Goal: Information Seeking & Learning: Learn about a topic

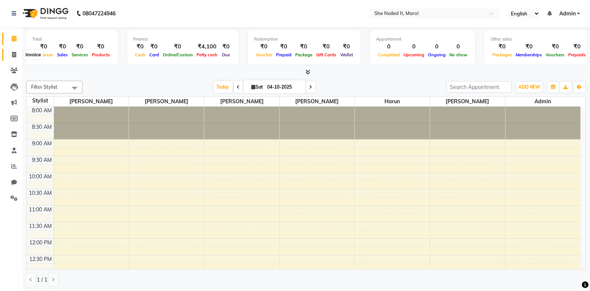
click at [12, 52] on icon at bounding box center [14, 55] width 4 height 6
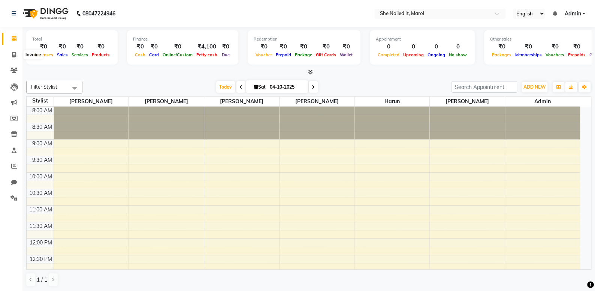
select select "8078"
select select "service"
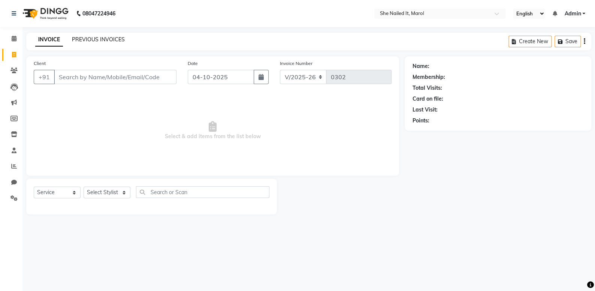
click at [110, 42] on link "PREVIOUS INVOICES" at bounding box center [98, 39] width 53 height 7
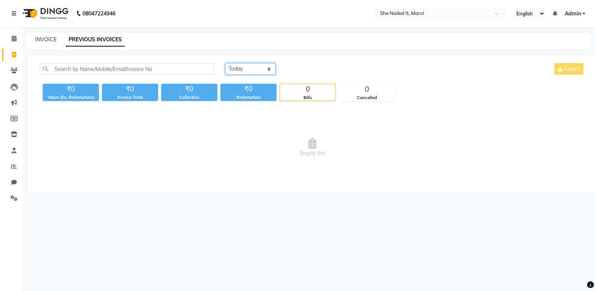
drag, startPoint x: 248, startPoint y: 66, endPoint x: 250, endPoint y: 70, distance: 4.1
click at [248, 66] on select "Today Yesterday Custom Range" at bounding box center [250, 69] width 50 height 12
select select "range"
click at [225, 63] on select "Today Yesterday Custom Range" at bounding box center [250, 69] width 50 height 12
click at [292, 69] on input "04-10-2025" at bounding box center [311, 69] width 52 height 10
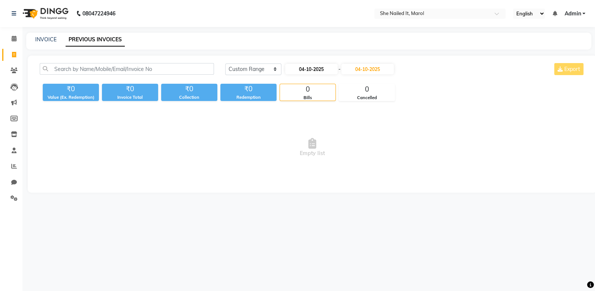
select select "10"
select select "2025"
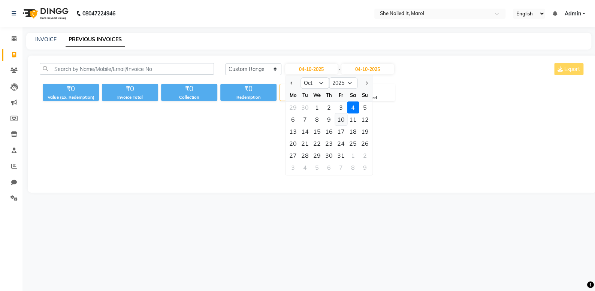
drag, startPoint x: 346, startPoint y: 119, endPoint x: 356, endPoint y: 97, distance: 23.8
click at [346, 118] on div "10" at bounding box center [341, 119] width 12 height 12
type input "10-10-2025"
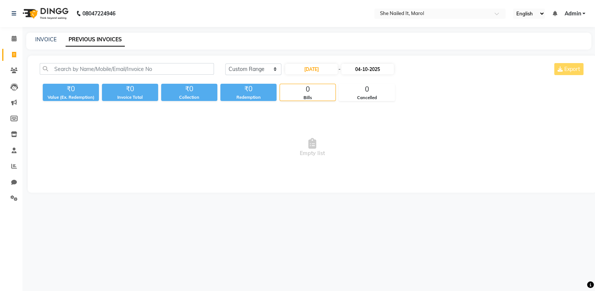
drag, startPoint x: 361, startPoint y: 78, endPoint x: 363, endPoint y: 70, distance: 8.7
click at [361, 77] on div "Today Yesterday Custom Range 10-10-2025 - 04-10-2025 Export" at bounding box center [405, 72] width 371 height 18
click at [363, 69] on input "04-10-2025" at bounding box center [368, 69] width 52 height 10
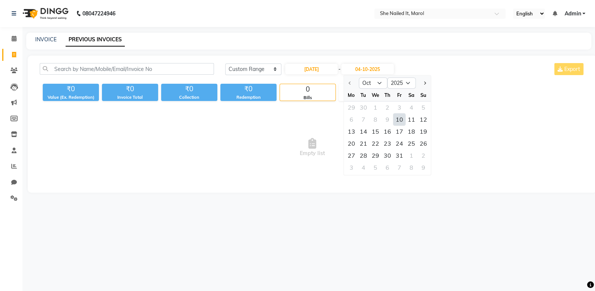
click at [397, 120] on div "10" at bounding box center [400, 119] width 12 height 12
type input "10-10-2025"
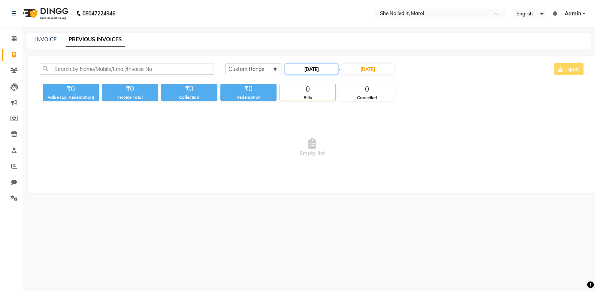
click at [317, 69] on input "10-10-2025" at bounding box center [311, 69] width 52 height 10
select select "10"
select select "2025"
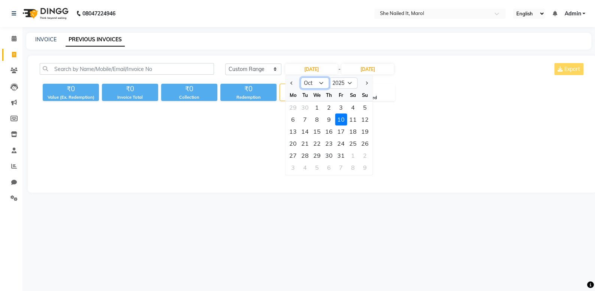
click at [319, 83] on select "Jan Feb Mar Apr May Jun Jul Aug Sep Oct Nov Dec" at bounding box center [315, 82] width 28 height 11
select select "9"
click at [301, 77] on select "Jan Feb Mar Apr May Jun Jul Aug Sep Oct Nov Dec" at bounding box center [315, 82] width 28 height 11
click at [315, 123] on div "10" at bounding box center [317, 119] width 12 height 12
type input "10-09-2025"
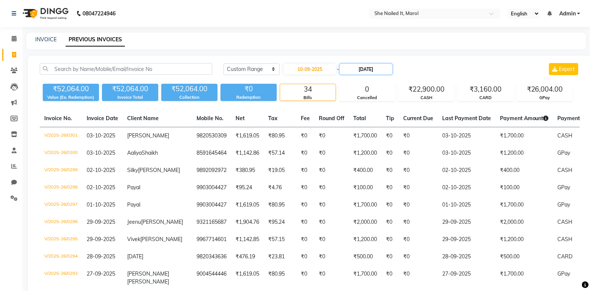
click at [363, 69] on input "10-10-2025" at bounding box center [366, 69] width 52 height 10
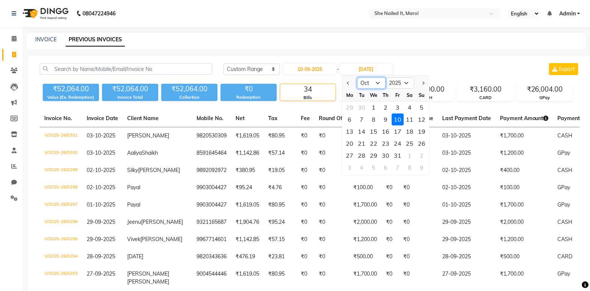
click at [370, 78] on select "Sep Oct Nov Dec" at bounding box center [371, 82] width 28 height 11
select select "9"
click at [357, 77] on select "Sep Oct Nov Dec" at bounding box center [371, 82] width 28 height 11
click at [373, 120] on div "10" at bounding box center [374, 119] width 12 height 12
type input "10-09-2025"
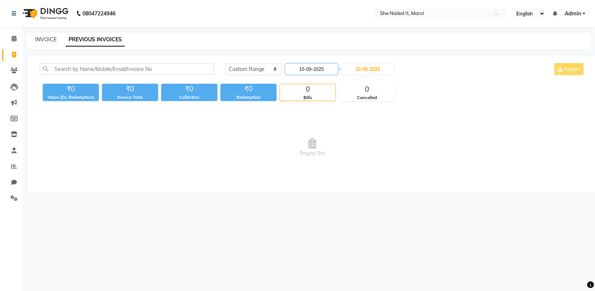
drag, startPoint x: 294, startPoint y: 69, endPoint x: 300, endPoint y: 74, distance: 8.0
click at [295, 69] on input "10-09-2025" at bounding box center [311, 69] width 52 height 10
select select "9"
select select "2025"
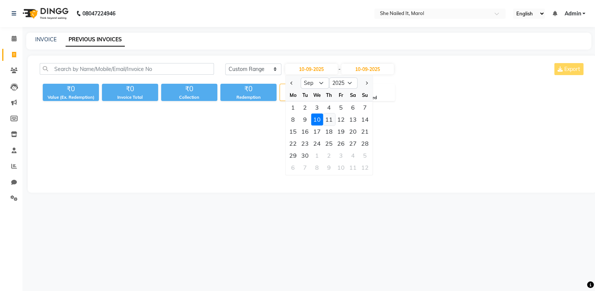
click at [329, 120] on div "11" at bounding box center [329, 119] width 12 height 12
type input "11-09-2025"
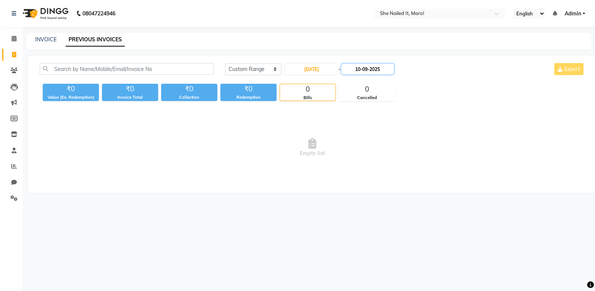
click at [372, 72] on input "10-09-2025" at bounding box center [368, 69] width 52 height 10
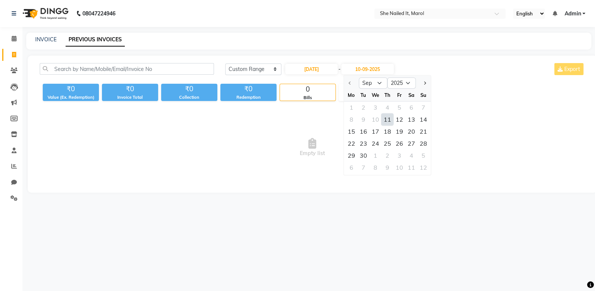
click at [386, 119] on div "11" at bounding box center [388, 119] width 12 height 12
type input "11-09-2025"
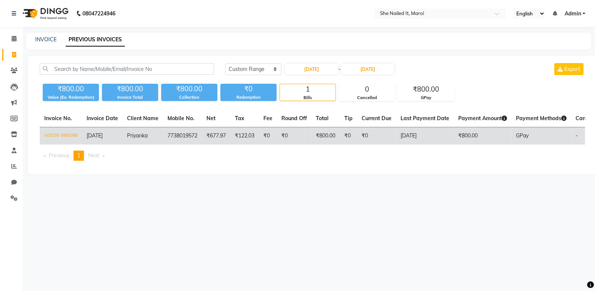
click at [60, 134] on td "V/2025-26/0268" at bounding box center [61, 136] width 42 height 18
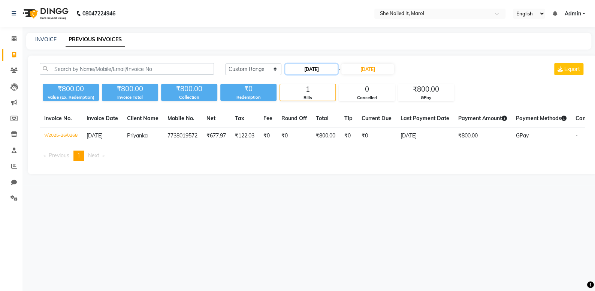
click at [334, 70] on input "11-09-2025" at bounding box center [311, 69] width 52 height 10
select select "9"
select select "2025"
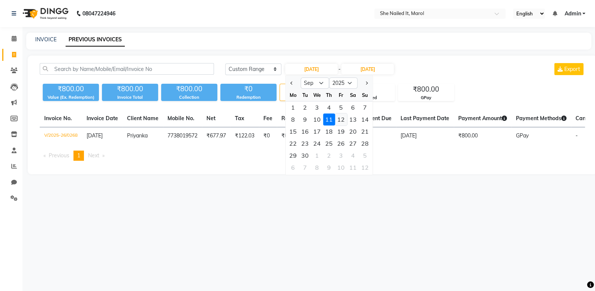
click at [341, 122] on div "12" at bounding box center [341, 119] width 12 height 12
type input "12-09-2025"
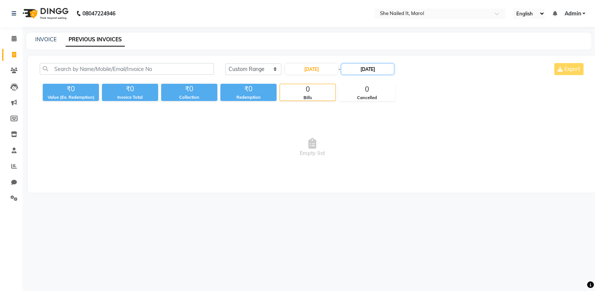
click at [360, 68] on input "11-09-2025" at bounding box center [368, 69] width 52 height 10
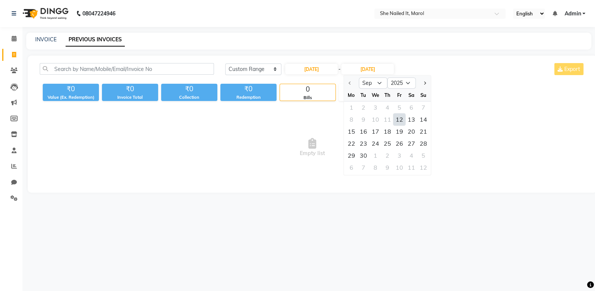
click at [399, 119] on div "12" at bounding box center [400, 119] width 12 height 12
type input "12-09-2025"
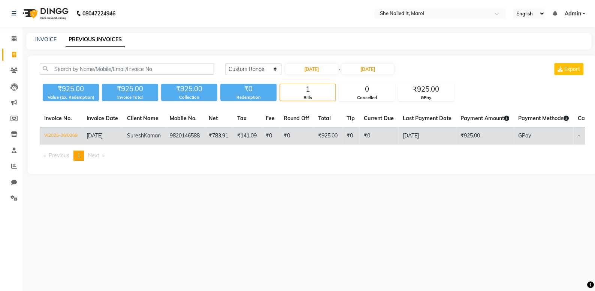
click at [69, 136] on td "V/2025-26/0269" at bounding box center [61, 136] width 42 height 18
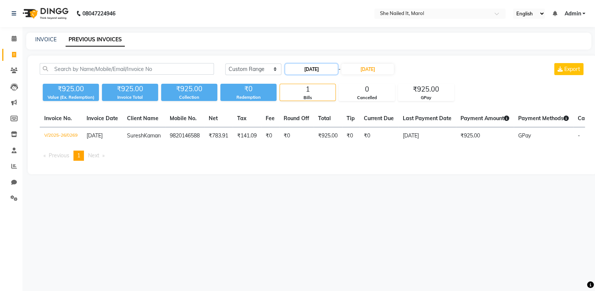
click at [331, 67] on input "12-09-2025" at bounding box center [311, 69] width 52 height 10
select select "9"
select select "2025"
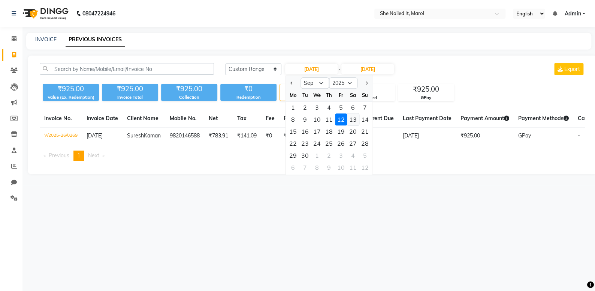
click at [349, 120] on div "13" at bounding box center [353, 119] width 12 height 12
type input "13-09-2025"
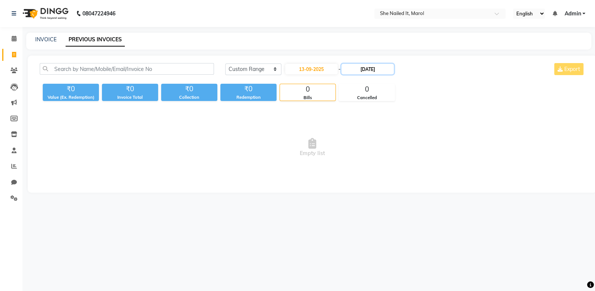
click at [367, 66] on input "12-09-2025" at bounding box center [368, 69] width 52 height 10
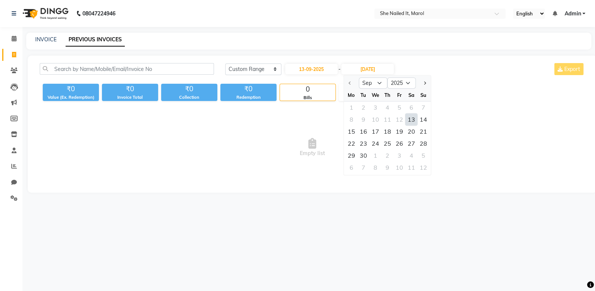
click at [410, 116] on div "13" at bounding box center [412, 119] width 12 height 12
type input "13-09-2025"
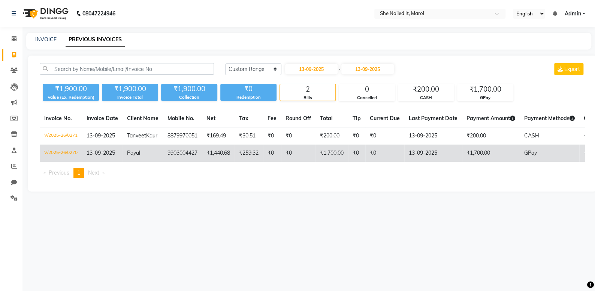
click at [76, 160] on td "V/2025-26/0270" at bounding box center [61, 152] width 42 height 17
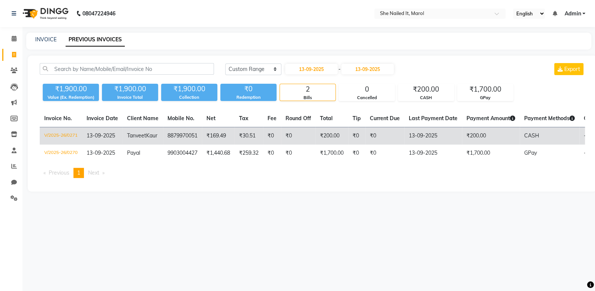
click at [79, 134] on td "V/2025-26/0271" at bounding box center [61, 136] width 42 height 18
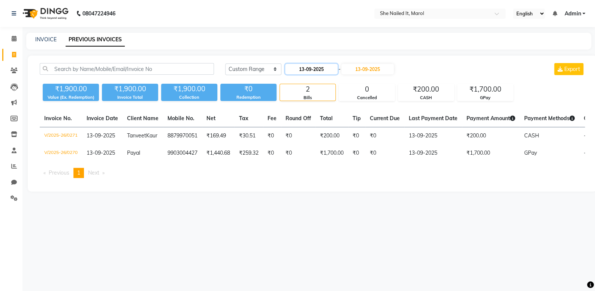
click at [333, 66] on input "13-09-2025" at bounding box center [311, 69] width 52 height 10
select select "9"
select select "2025"
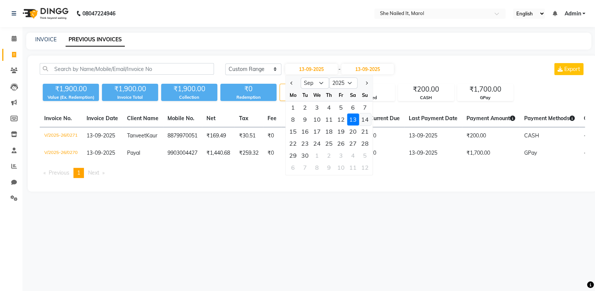
click at [367, 119] on div "14" at bounding box center [365, 119] width 12 height 12
type input "14-09-2025"
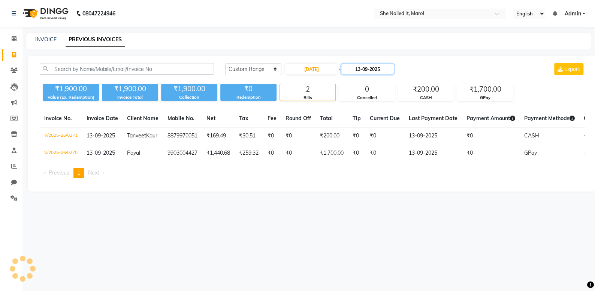
click at [367, 72] on input "13-09-2025" at bounding box center [368, 69] width 52 height 10
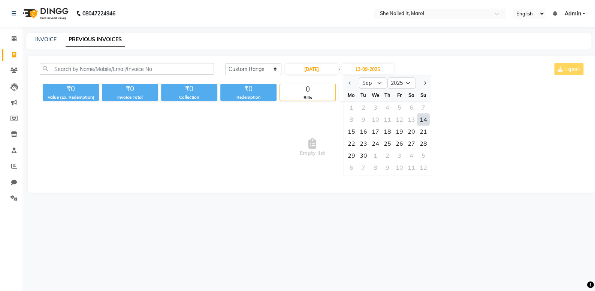
click at [425, 119] on div "14" at bounding box center [424, 119] width 12 height 12
type input "14-09-2025"
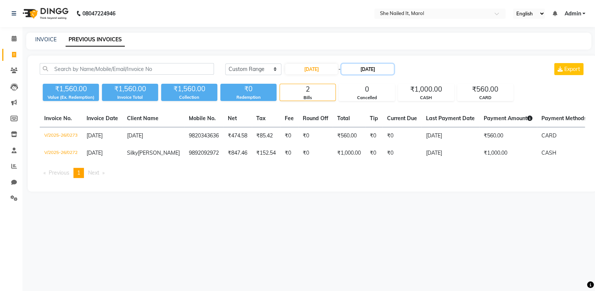
click at [364, 72] on input "14-09-2025" at bounding box center [368, 69] width 52 height 10
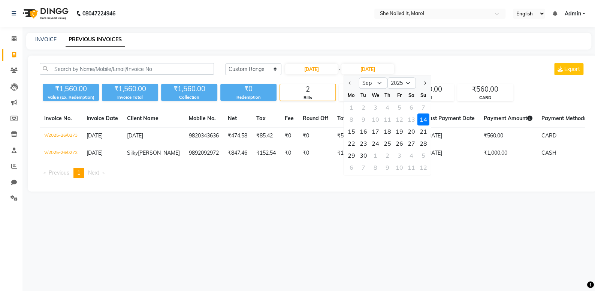
click at [395, 184] on div "Invoice No. Invoice Date Client Name Mobile No. Net Tax Fee Round Off Total Tip…" at bounding box center [312, 147] width 555 height 74
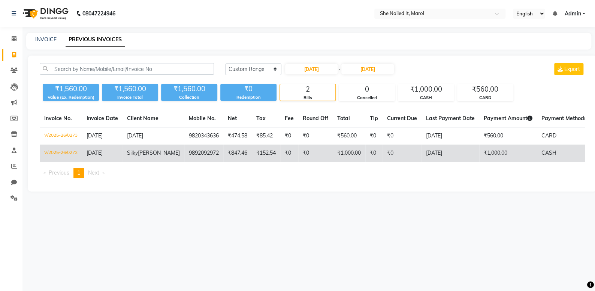
click at [64, 152] on td "V/2025-26/0272" at bounding box center [61, 152] width 42 height 17
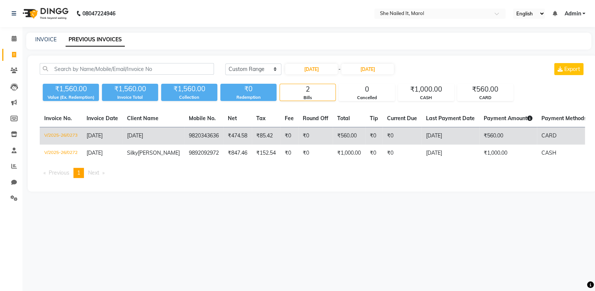
click at [70, 134] on td "V/2025-26/0273" at bounding box center [61, 136] width 42 height 18
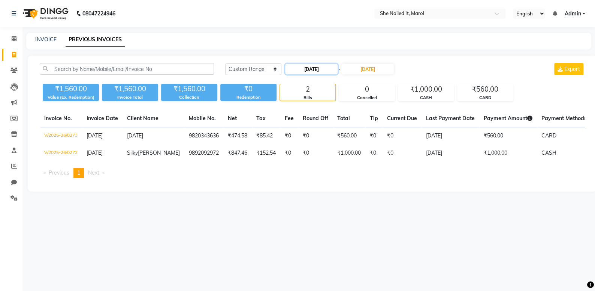
click at [315, 68] on input "14-09-2025" at bounding box center [311, 69] width 52 height 10
select select "9"
select select "2025"
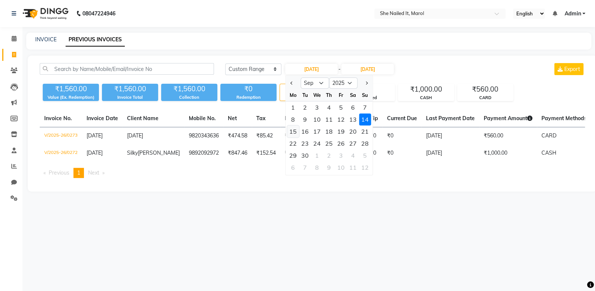
click at [295, 132] on div "15" at bounding box center [293, 131] width 12 height 12
type input "15-09-2025"
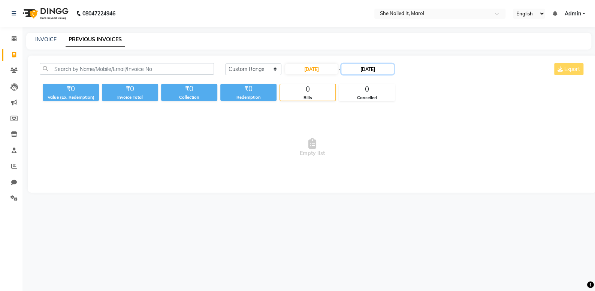
click at [382, 73] on input "14-09-2025" at bounding box center [368, 69] width 52 height 10
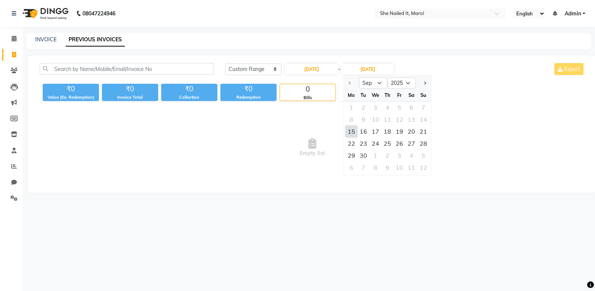
click at [349, 133] on div "15" at bounding box center [352, 131] width 12 height 12
type input "15-09-2025"
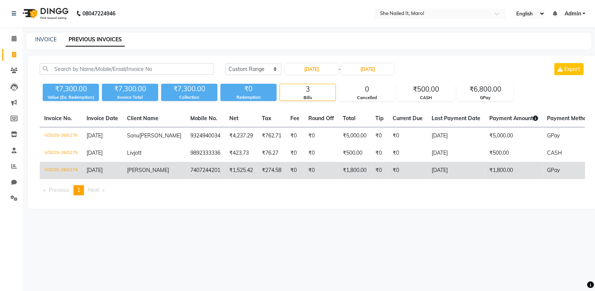
click at [55, 166] on td "V/2025-26/0274" at bounding box center [61, 170] width 42 height 17
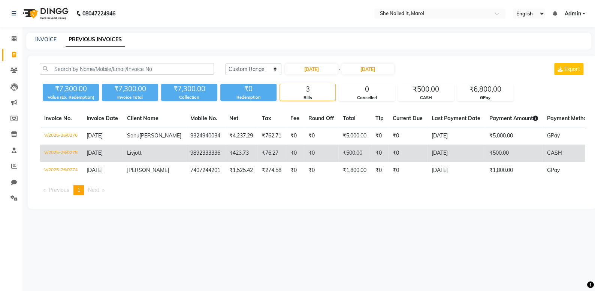
click at [66, 151] on td "V/2025-26/0275" at bounding box center [61, 152] width 42 height 17
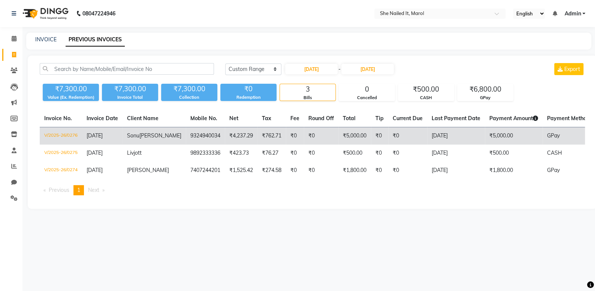
click at [75, 136] on td "V/2025-26/0276" at bounding box center [61, 136] width 42 height 18
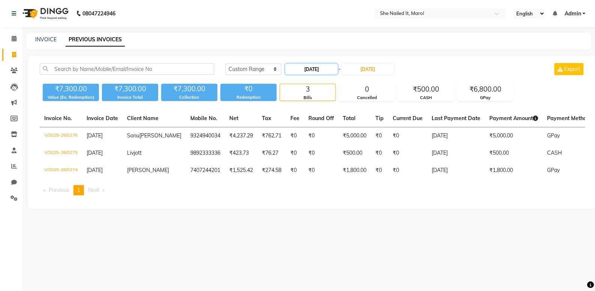
drag, startPoint x: 327, startPoint y: 68, endPoint x: 331, endPoint y: 69, distance: 4.1
click at [328, 67] on input "15-09-2025" at bounding box center [311, 69] width 52 height 10
select select "9"
select select "2025"
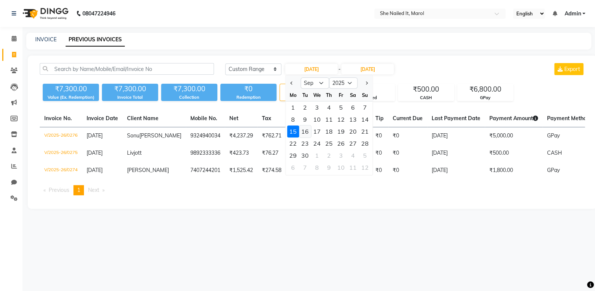
click at [305, 131] on div "16" at bounding box center [305, 131] width 12 height 12
type input "16-09-2025"
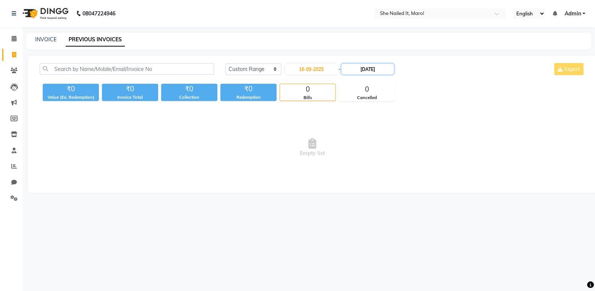
click at [375, 70] on input "15-09-2025" at bounding box center [368, 69] width 52 height 10
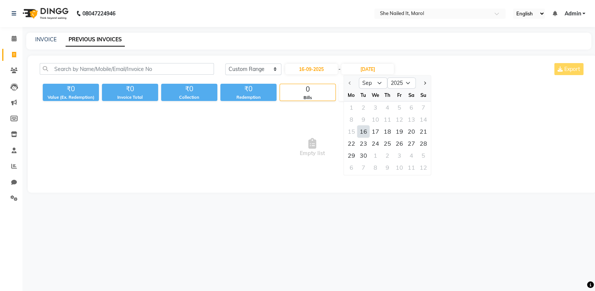
click at [361, 132] on div "16" at bounding box center [364, 131] width 12 height 12
type input "16-09-2025"
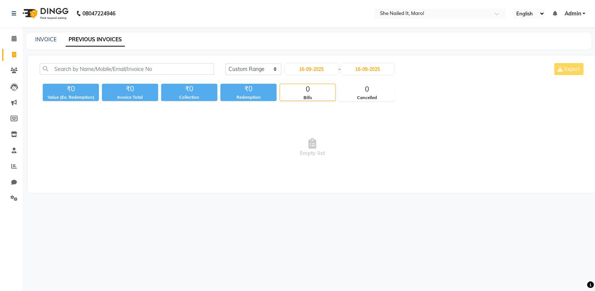
click at [339, 125] on span "Empty list" at bounding box center [313, 147] width 546 height 75
click at [315, 71] on input "16-09-2025" at bounding box center [311, 69] width 52 height 10
select select "9"
select select "2025"
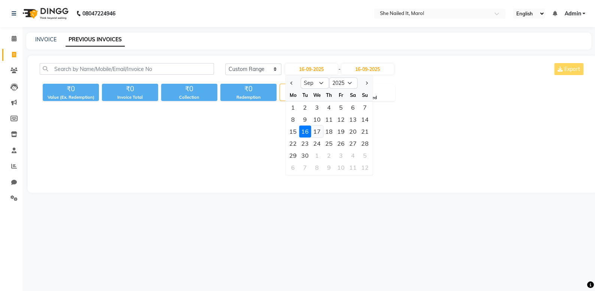
click at [318, 131] on div "17" at bounding box center [317, 131] width 12 height 12
type input "17-09-2025"
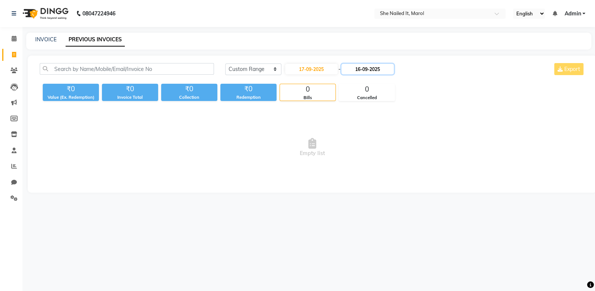
click at [369, 72] on input "16-09-2025" at bounding box center [368, 69] width 52 height 10
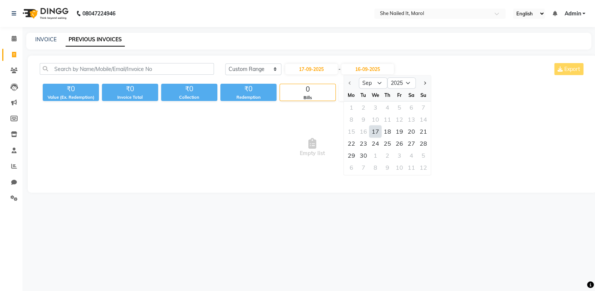
click at [375, 132] on div "17" at bounding box center [376, 131] width 12 height 12
type input "17-09-2025"
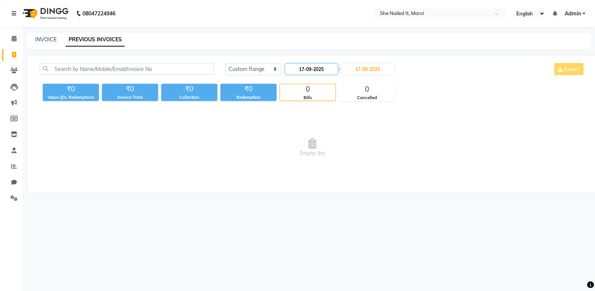
click at [324, 70] on input "17-09-2025" at bounding box center [311, 69] width 52 height 10
select select "9"
select select "2025"
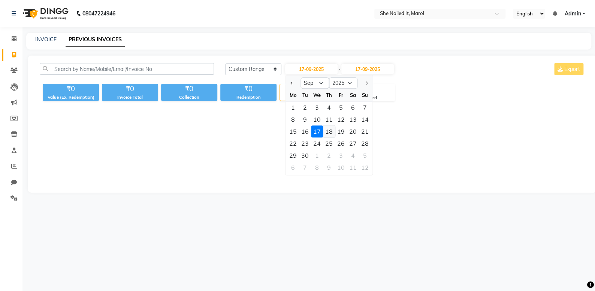
click at [330, 132] on div "18" at bounding box center [329, 131] width 12 height 12
type input "18-09-2025"
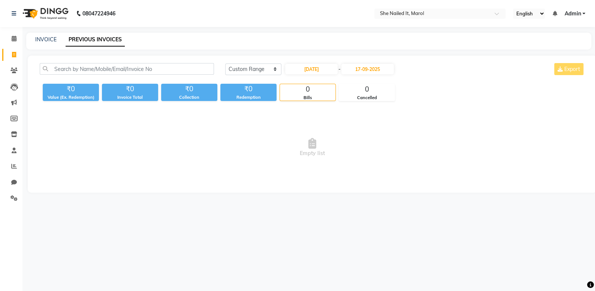
click at [352, 75] on div "18-09-2025 - 17-09-2025" at bounding box center [340, 69] width 110 height 12
click at [357, 70] on input "17-09-2025" at bounding box center [368, 69] width 52 height 10
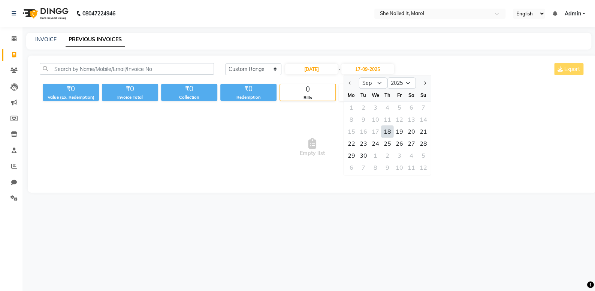
click at [390, 130] on div "18" at bounding box center [388, 131] width 12 height 12
type input "18-09-2025"
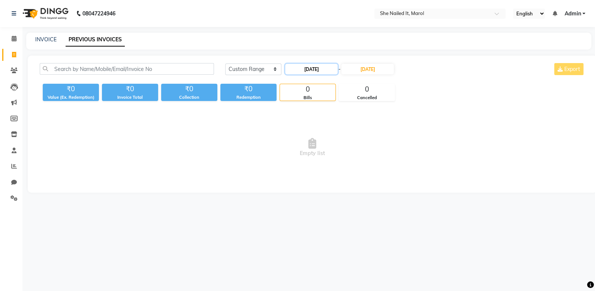
click at [323, 67] on input "18-09-2025" at bounding box center [311, 69] width 52 height 10
select select "9"
select select "2025"
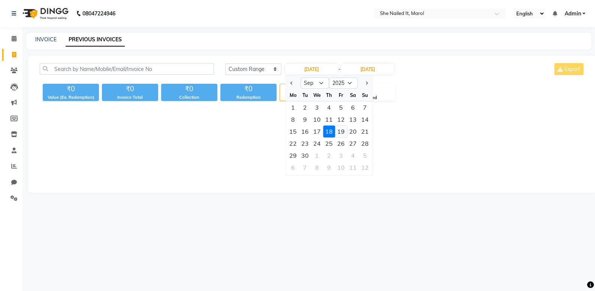
click at [341, 128] on div "19" at bounding box center [341, 131] width 12 height 12
type input "19-09-2025"
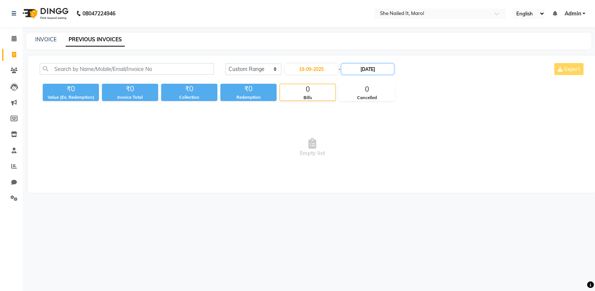
click at [359, 68] on input "18-09-2025" at bounding box center [368, 69] width 52 height 10
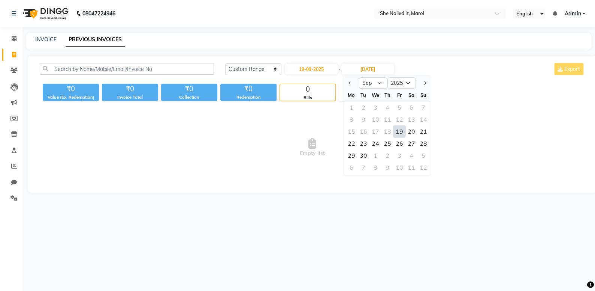
click at [397, 131] on div "19" at bounding box center [400, 131] width 12 height 12
type input "19-09-2025"
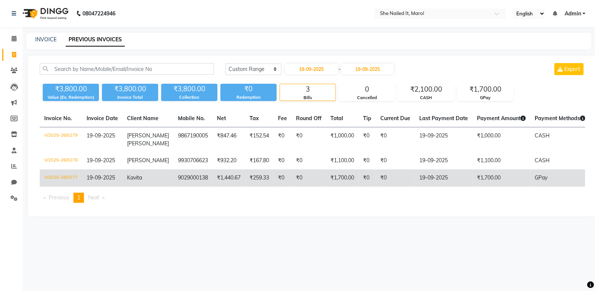
click at [70, 177] on td "V/2025-26/0277" at bounding box center [61, 177] width 42 height 17
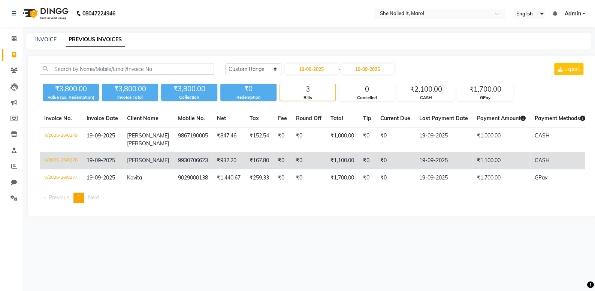
click at [73, 159] on td "V/2025-26/0278" at bounding box center [61, 160] width 42 height 17
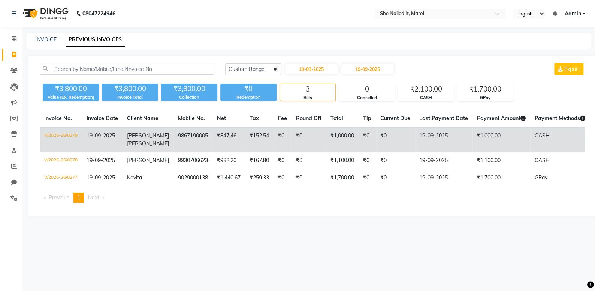
click at [66, 132] on td "V/2025-26/0279" at bounding box center [61, 139] width 42 height 25
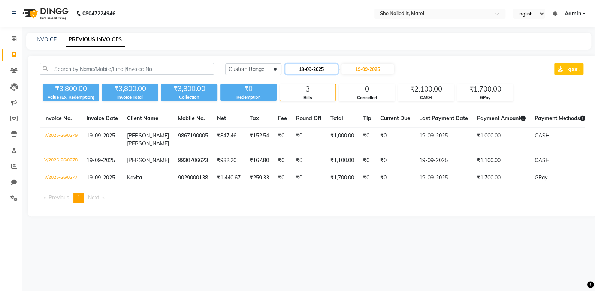
click at [321, 70] on input "19-09-2025" at bounding box center [311, 69] width 52 height 10
select select "9"
select select "2025"
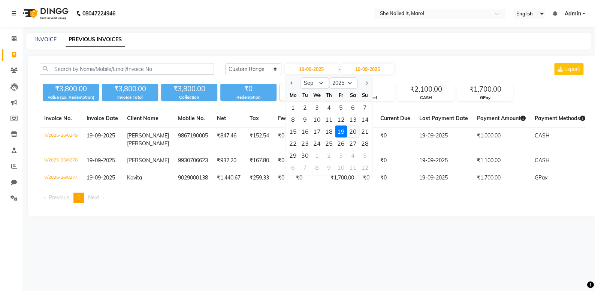
click at [354, 129] on div "20" at bounding box center [353, 131] width 12 height 12
type input "20-09-2025"
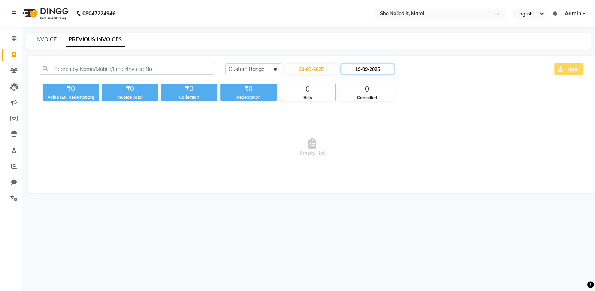
click at [371, 67] on input "19-09-2025" at bounding box center [368, 69] width 52 height 10
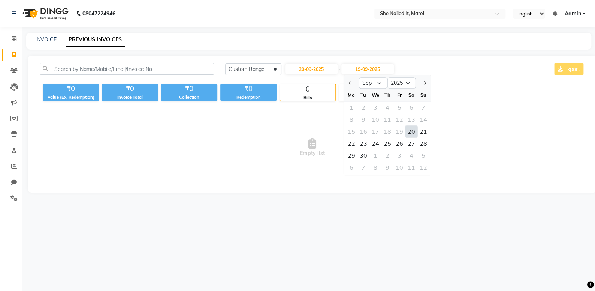
click at [411, 131] on div "20" at bounding box center [412, 131] width 12 height 12
type input "20-09-2025"
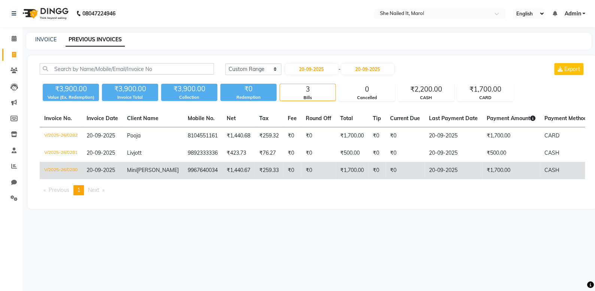
click at [54, 171] on td "V/2025-26/0280" at bounding box center [61, 170] width 42 height 17
click at [63, 168] on td "V/2025-26/0280" at bounding box center [61, 170] width 42 height 17
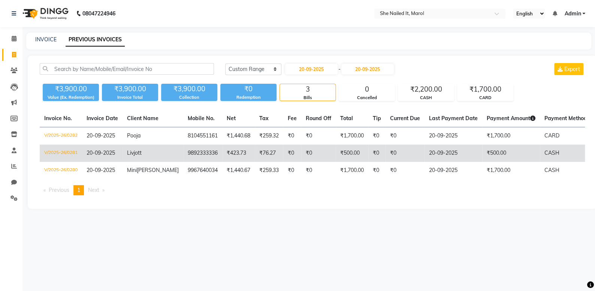
click at [67, 150] on td "V/2025-26/0281" at bounding box center [61, 152] width 42 height 17
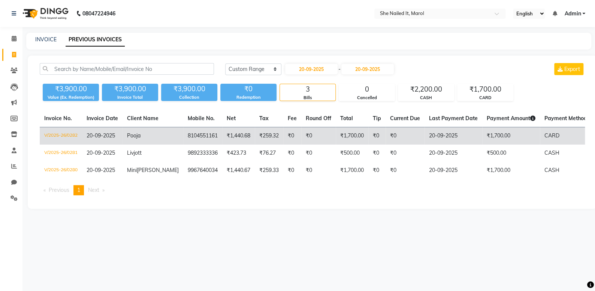
click at [70, 133] on td "V/2025-26/0282" at bounding box center [61, 136] width 42 height 18
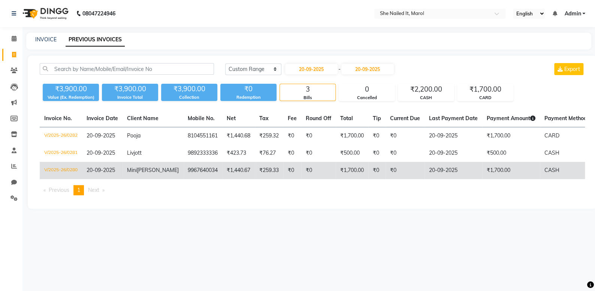
click at [70, 168] on td "V/2025-26/0280" at bounding box center [61, 170] width 42 height 17
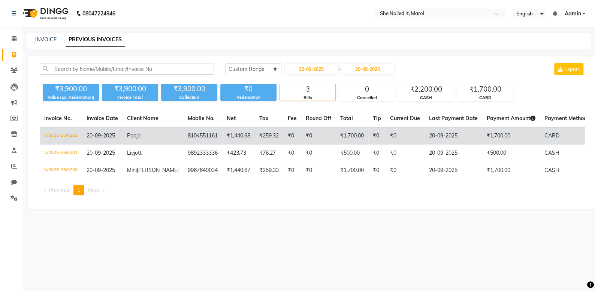
click at [69, 137] on td "V/2025-26/0282" at bounding box center [61, 136] width 42 height 18
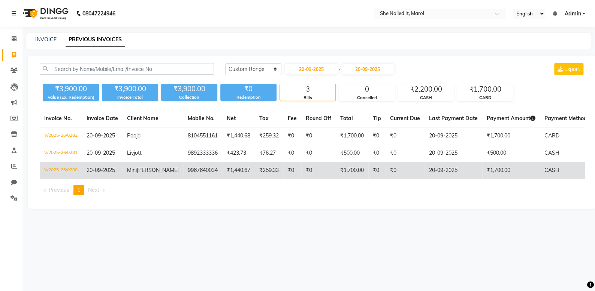
click at [70, 169] on td "V/2025-26/0280" at bounding box center [61, 170] width 42 height 17
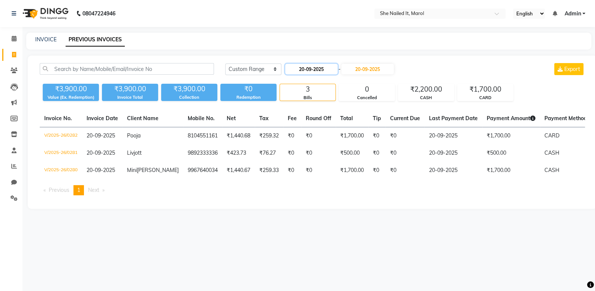
click at [330, 67] on input "20-09-2025" at bounding box center [311, 69] width 52 height 10
select select "9"
select select "2025"
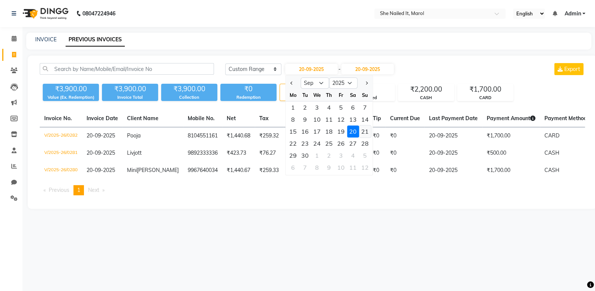
click at [367, 126] on div "21" at bounding box center [365, 131] width 12 height 12
type input "21-09-2025"
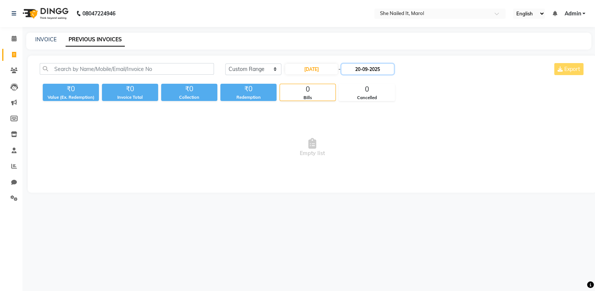
click at [370, 72] on input "20-09-2025" at bounding box center [368, 69] width 52 height 10
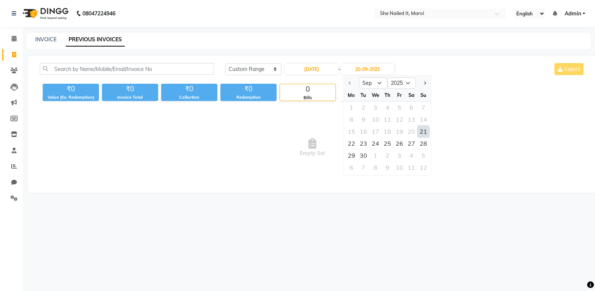
click at [422, 131] on div "21" at bounding box center [424, 131] width 12 height 12
type input "21-09-2025"
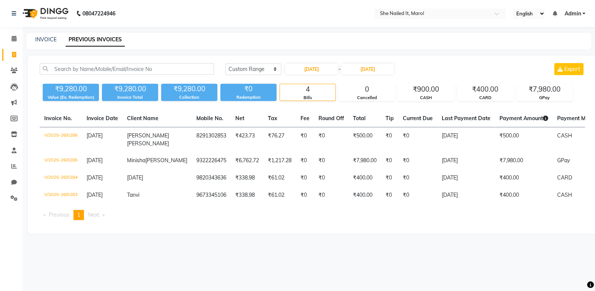
click at [373, 80] on div "Today Yesterday Custom Range 21-09-2025 - 21-09-2025 Export" at bounding box center [405, 72] width 371 height 18
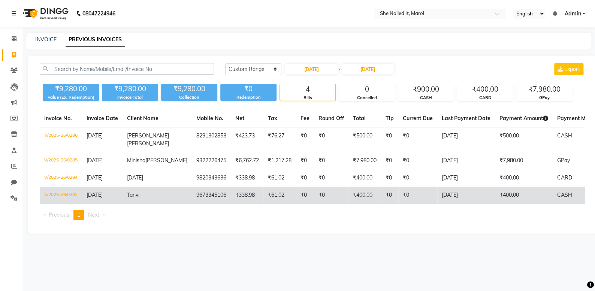
click at [50, 199] on td "V/2025-26/0283" at bounding box center [61, 194] width 42 height 17
click at [69, 202] on td "V/2025-26/0283" at bounding box center [61, 194] width 42 height 17
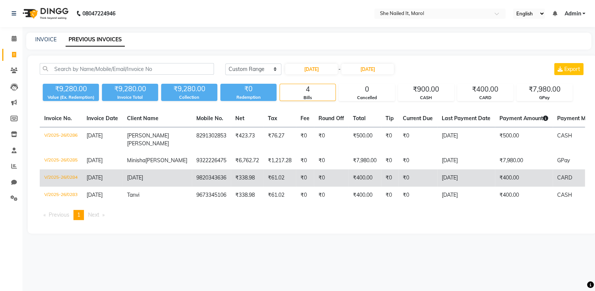
click at [70, 184] on td "V/2025-26/0284" at bounding box center [61, 177] width 42 height 17
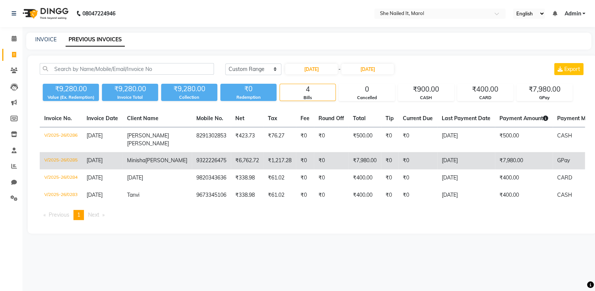
click at [74, 159] on td "V/2025-26/0285" at bounding box center [61, 160] width 42 height 17
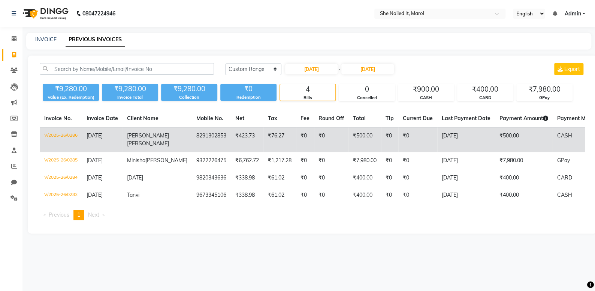
click at [62, 134] on td "V/2025-26/0286" at bounding box center [61, 139] width 42 height 25
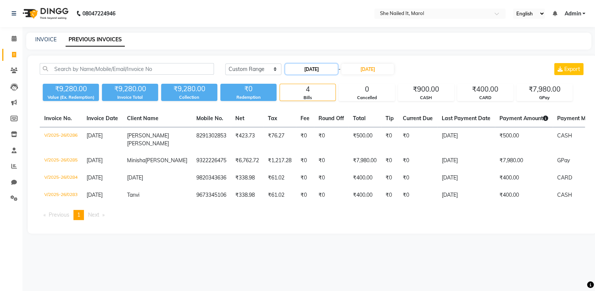
click at [304, 69] on input "21-09-2025" at bounding box center [311, 69] width 52 height 10
select select "9"
select select "2025"
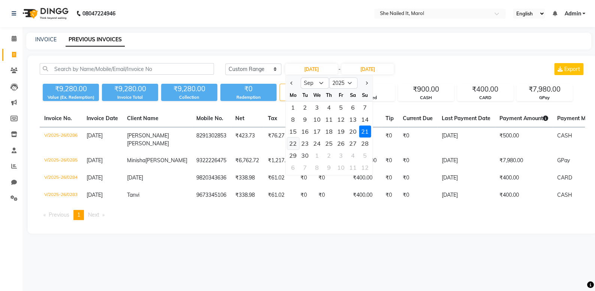
click at [293, 142] on div "22" at bounding box center [293, 143] width 12 height 12
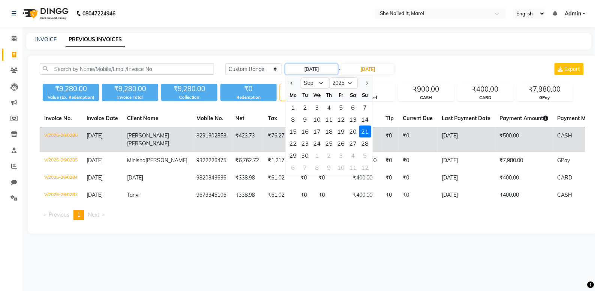
type input "22-09-2025"
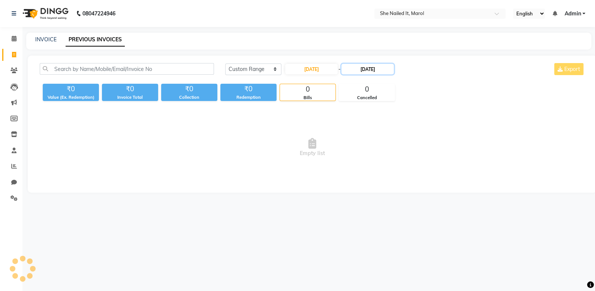
click at [366, 70] on input "21-09-2025" at bounding box center [368, 69] width 52 height 10
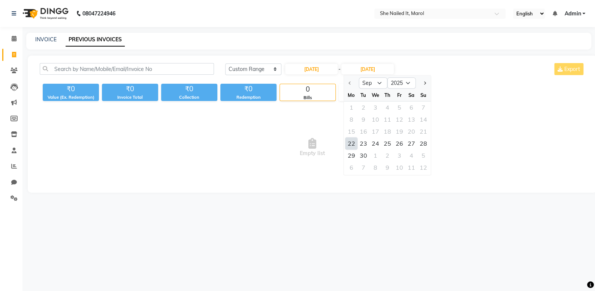
click at [351, 140] on div "22" at bounding box center [352, 143] width 12 height 12
type input "22-09-2025"
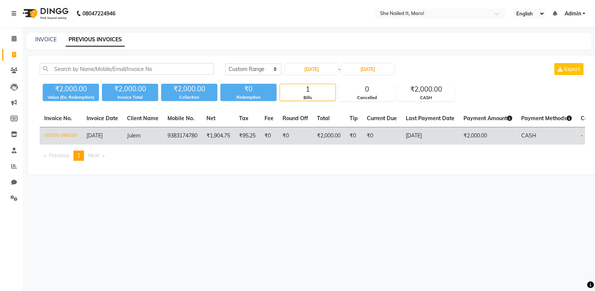
click at [62, 134] on td "V/2025-26/0287" at bounding box center [61, 136] width 42 height 18
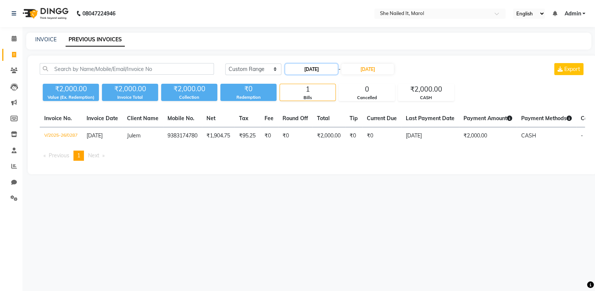
click at [304, 67] on input "22-09-2025" at bounding box center [311, 69] width 52 height 10
select select "9"
select select "2025"
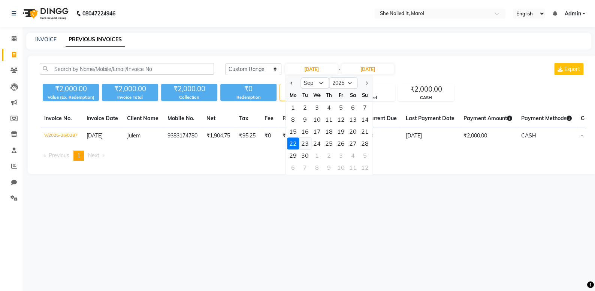
click at [305, 142] on div "23" at bounding box center [305, 143] width 12 height 12
type input "23-09-2025"
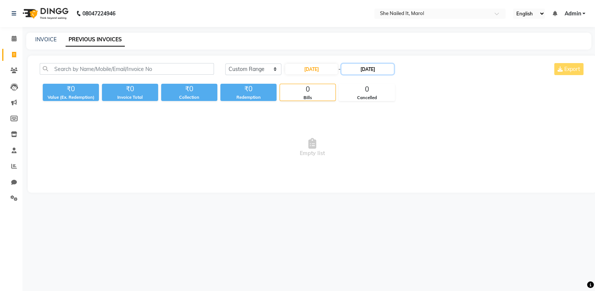
click at [354, 70] on input "22-09-2025" at bounding box center [368, 69] width 52 height 10
click at [356, 144] on div "22 23 24 25 26 27 28" at bounding box center [387, 143] width 87 height 12
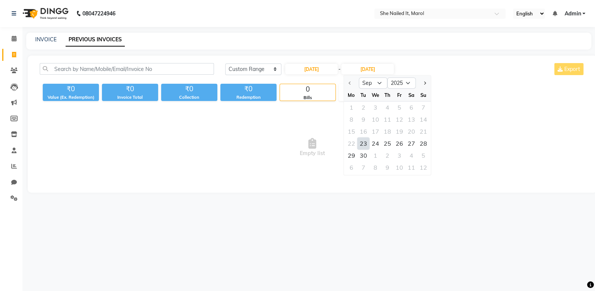
click at [361, 143] on div "23" at bounding box center [364, 143] width 12 height 12
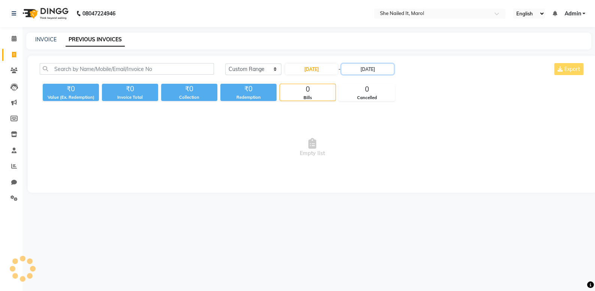
type input "23-09-2025"
click at [304, 70] on input "23-09-2025" at bounding box center [311, 69] width 52 height 10
select select "9"
select select "2025"
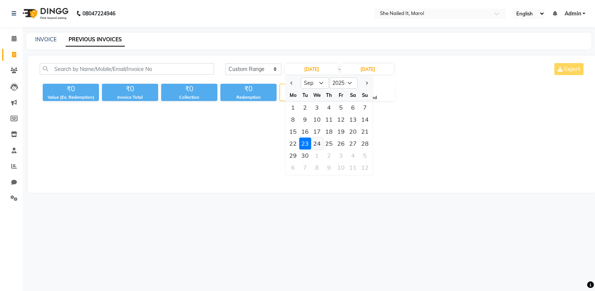
click at [315, 145] on div "24" at bounding box center [317, 143] width 12 height 12
type input "24-09-2025"
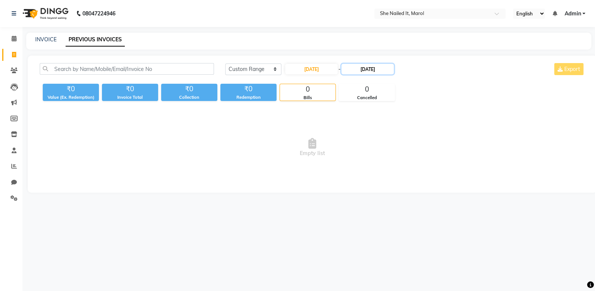
click at [361, 68] on input "23-09-2025" at bounding box center [368, 69] width 52 height 10
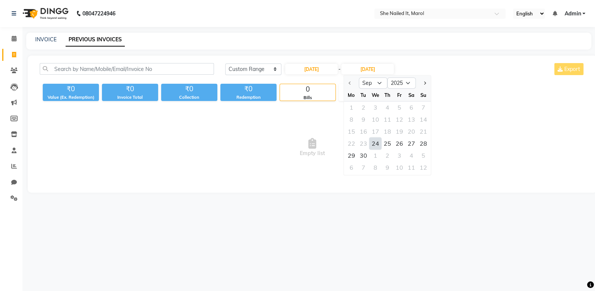
click at [375, 141] on div "24" at bounding box center [376, 143] width 12 height 12
type input "24-09-2025"
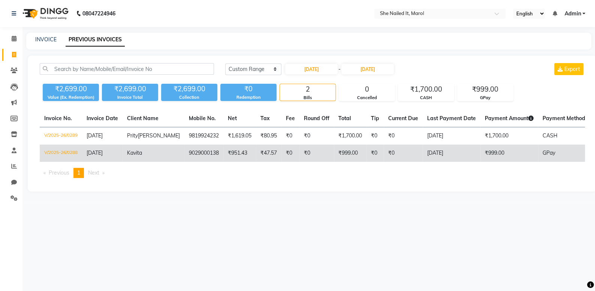
click at [75, 152] on td "V/2025-26/0288" at bounding box center [61, 152] width 42 height 17
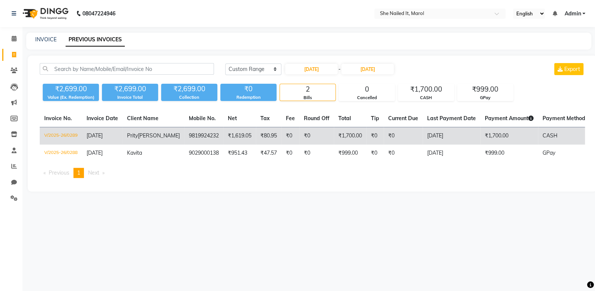
click at [69, 134] on td "V/2025-26/0289" at bounding box center [61, 136] width 42 height 18
click at [67, 136] on td "V/2025-26/0289" at bounding box center [61, 136] width 42 height 18
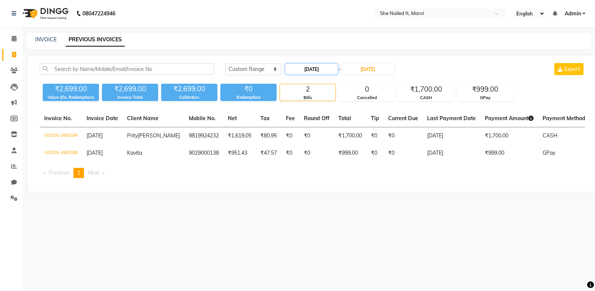
click at [313, 69] on input "24-09-2025" at bounding box center [311, 69] width 52 height 10
select select "9"
select select "2025"
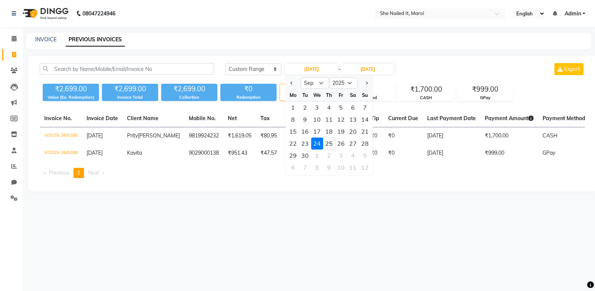
click at [327, 143] on div "25" at bounding box center [329, 143] width 12 height 12
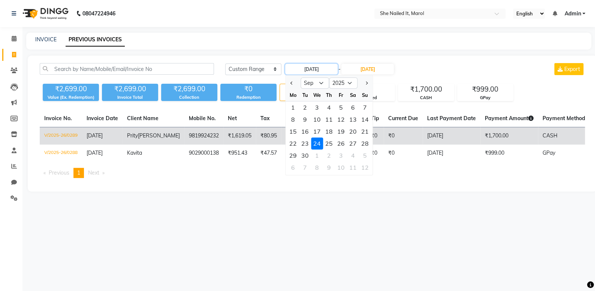
type input "25-09-2025"
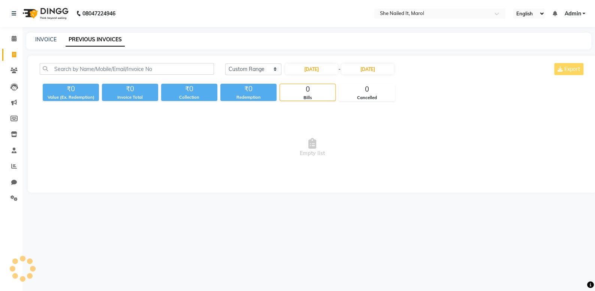
click at [368, 63] on div "25-09-2025 - 24-09-2025" at bounding box center [340, 69] width 110 height 12
click at [372, 69] on input "24-09-2025" at bounding box center [368, 69] width 52 height 10
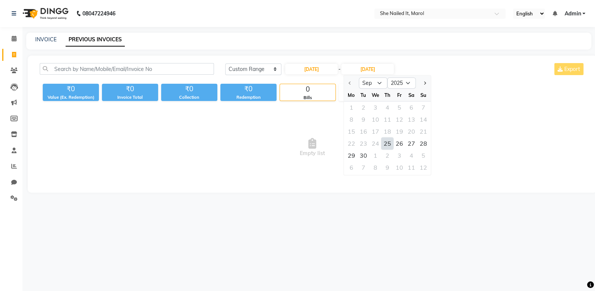
drag, startPoint x: 386, startPoint y: 141, endPoint x: 387, endPoint y: 134, distance: 6.8
click at [387, 140] on div "25" at bounding box center [388, 143] width 12 height 12
type input "25-09-2025"
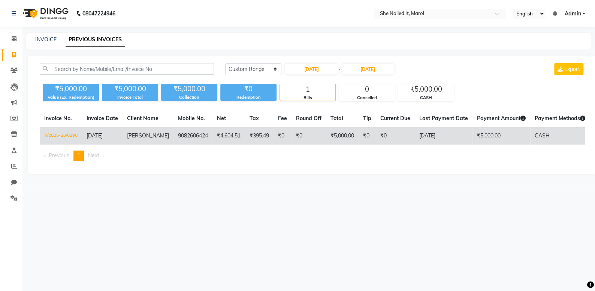
click at [64, 133] on td "V/2025-26/0290" at bounding box center [61, 136] width 42 height 18
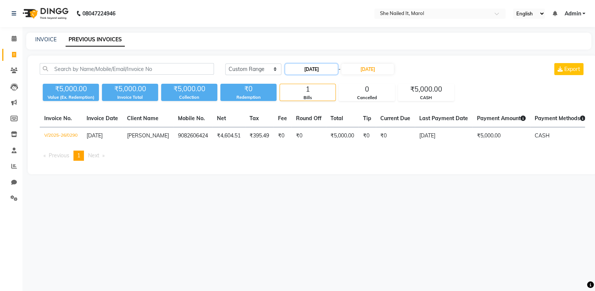
click at [306, 66] on input "25-09-2025" at bounding box center [311, 69] width 52 height 10
select select "9"
select select "2025"
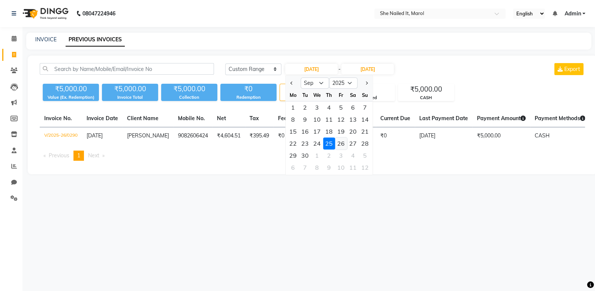
click at [346, 143] on div "26" at bounding box center [341, 143] width 12 height 12
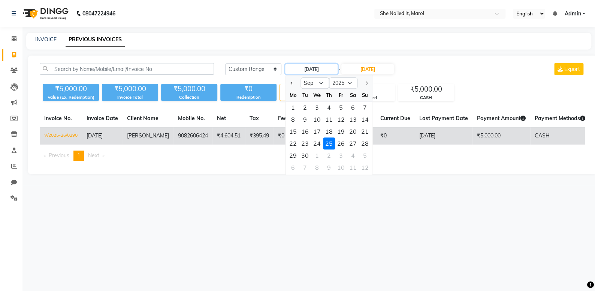
type input "26-09-2025"
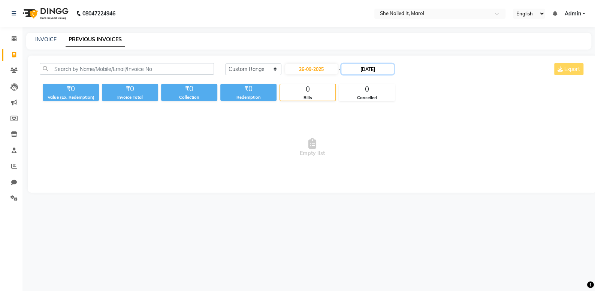
click at [361, 68] on input "25-09-2025" at bounding box center [368, 69] width 52 height 10
click at [401, 142] on div "26" at bounding box center [400, 143] width 12 height 12
type input "26-09-2025"
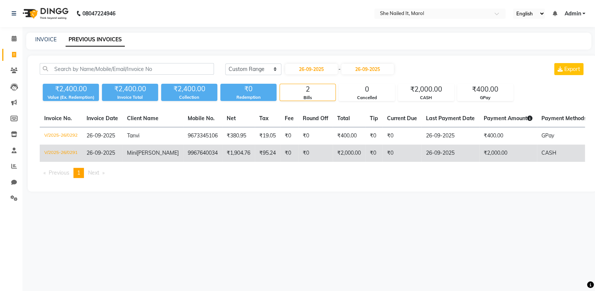
click at [65, 152] on td "V/2025-26/0291" at bounding box center [61, 152] width 42 height 17
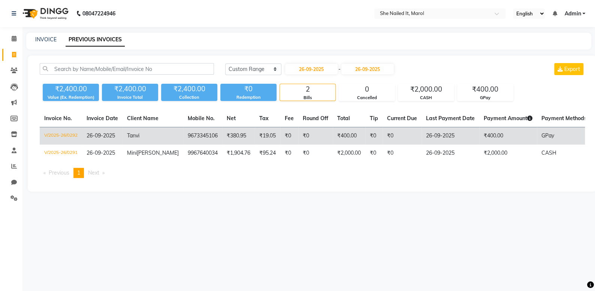
click at [66, 135] on td "V/2025-26/0292" at bounding box center [61, 136] width 42 height 18
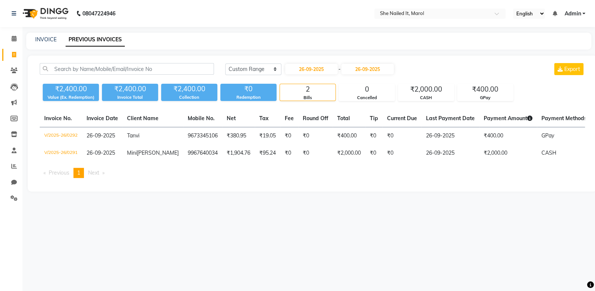
click at [318, 63] on div "26-09-2025 - 26-09-2025" at bounding box center [340, 69] width 110 height 12
click at [324, 67] on input "26-09-2025" at bounding box center [311, 69] width 52 height 10
select select "9"
select select "2025"
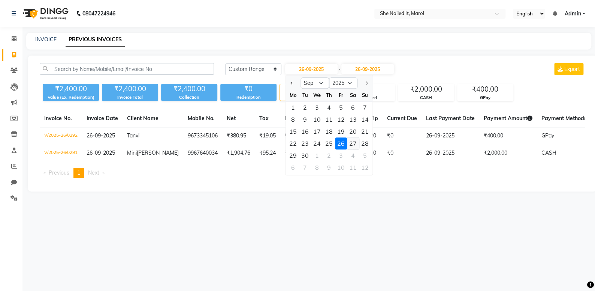
click at [352, 142] on div "27" at bounding box center [353, 143] width 12 height 12
type input "27-09-2025"
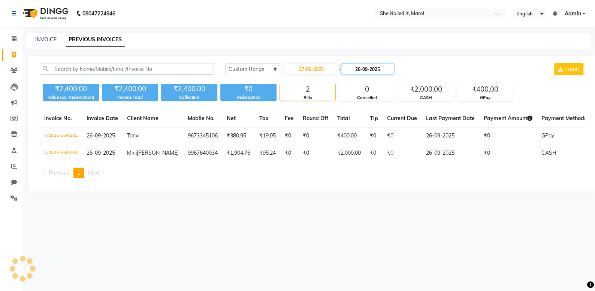
click at [366, 66] on input "26-09-2025" at bounding box center [368, 69] width 52 height 10
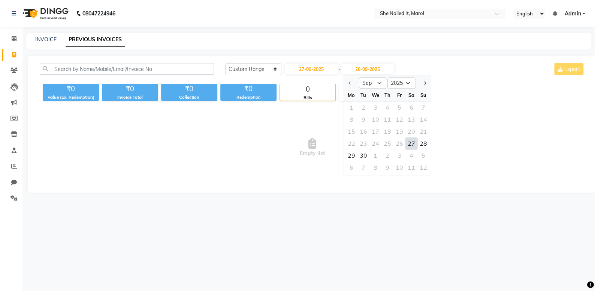
click at [411, 144] on div "27" at bounding box center [412, 143] width 12 height 12
type input "27-09-2025"
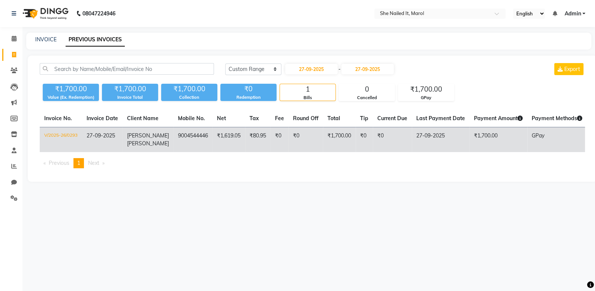
click at [69, 134] on td "V/2025-26/0293" at bounding box center [61, 139] width 42 height 25
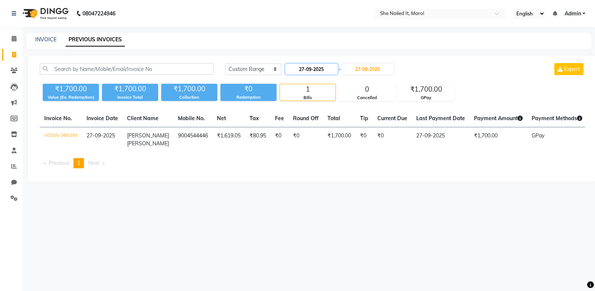
click at [298, 71] on input "27-09-2025" at bounding box center [311, 69] width 52 height 10
select select "9"
select select "2025"
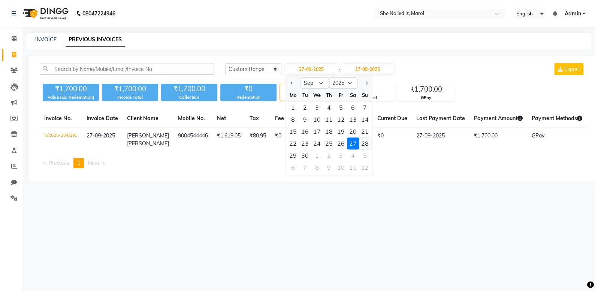
click at [363, 144] on div "28" at bounding box center [365, 143] width 12 height 12
type input "28-09-2025"
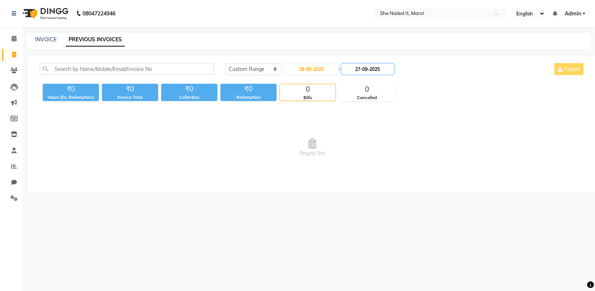
click at [365, 73] on input "27-09-2025" at bounding box center [368, 69] width 52 height 10
click at [422, 141] on div "28" at bounding box center [424, 143] width 12 height 12
type input "28-09-2025"
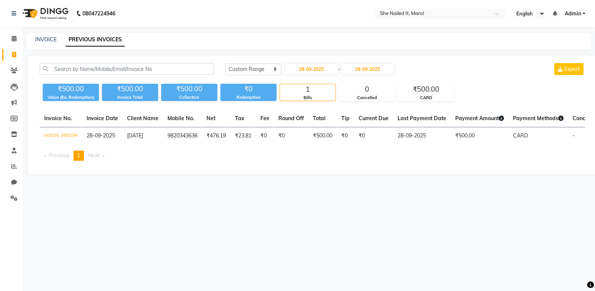
click at [403, 73] on div "Today Yesterday Custom Range 28-09-2025 - 28-09-2025 Export" at bounding box center [405, 69] width 360 height 12
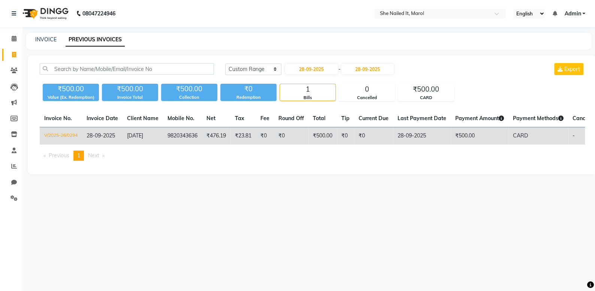
click at [60, 134] on td "V/2025-26/0294" at bounding box center [61, 136] width 42 height 18
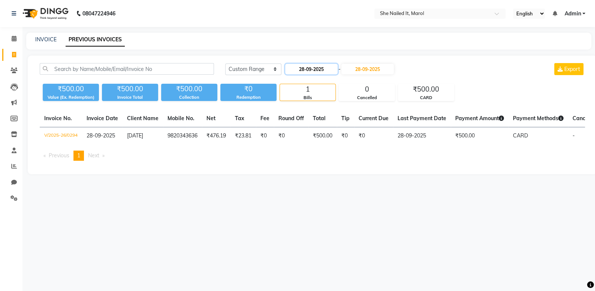
click at [298, 66] on input "28-09-2025" at bounding box center [311, 69] width 52 height 10
select select "9"
select select "2025"
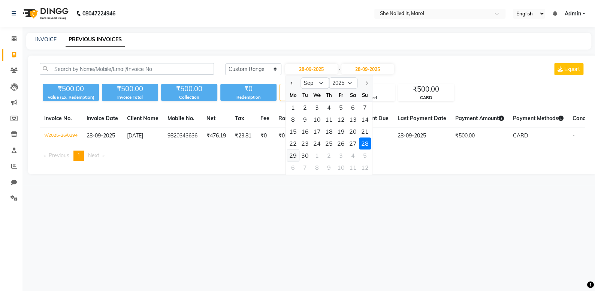
click at [295, 155] on div "29" at bounding box center [293, 155] width 12 height 12
type input "29-09-2025"
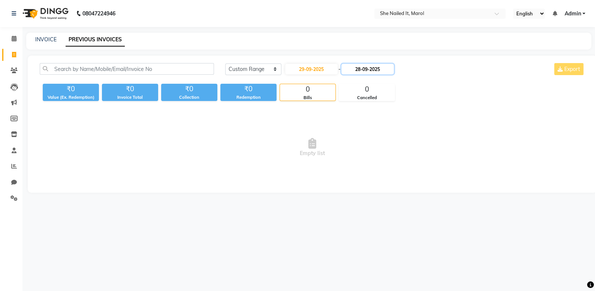
click at [354, 64] on input "28-09-2025" at bounding box center [368, 69] width 52 height 10
click at [350, 156] on div "29" at bounding box center [352, 155] width 12 height 12
type input "29-09-2025"
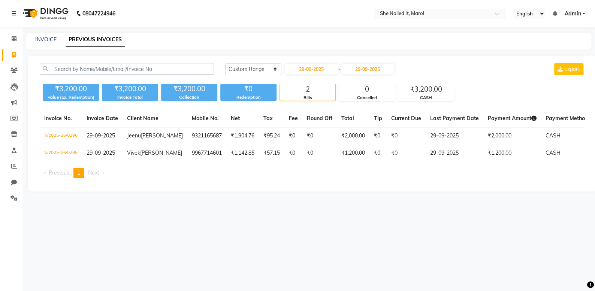
click at [423, 65] on div "Today Yesterday Custom Range 29-09-2025 - 29-09-2025 Export" at bounding box center [405, 69] width 360 height 12
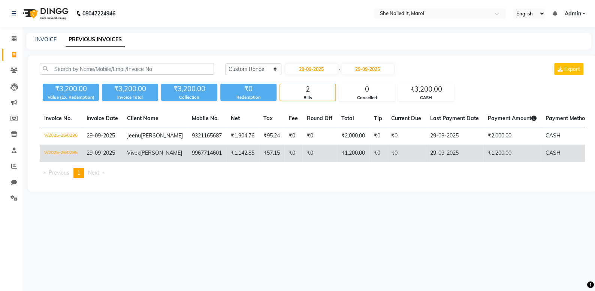
click at [59, 150] on td "V/2025-26/0295" at bounding box center [61, 152] width 42 height 17
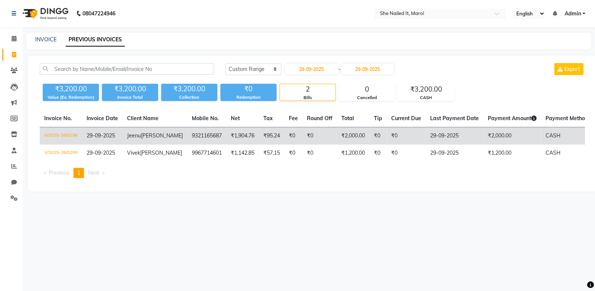
click at [75, 134] on td "V/2025-26/0296" at bounding box center [61, 136] width 42 height 18
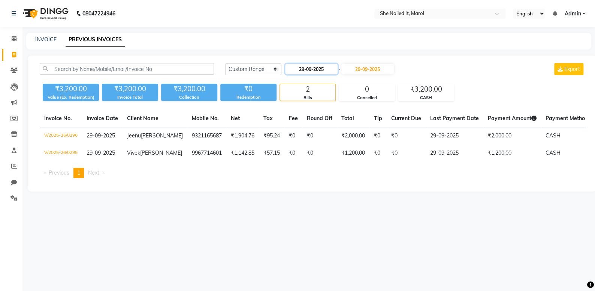
click at [311, 74] on input "29-09-2025" at bounding box center [311, 69] width 52 height 10
select select "9"
select select "2025"
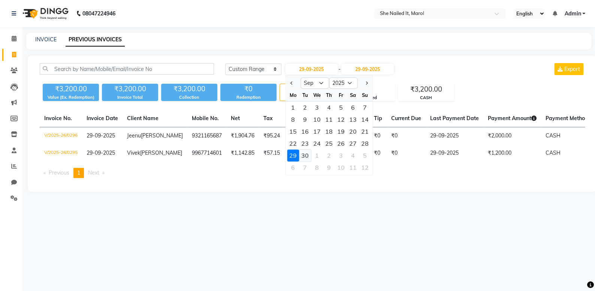
click at [306, 155] on div "30" at bounding box center [305, 155] width 12 height 12
type input "30-09-2025"
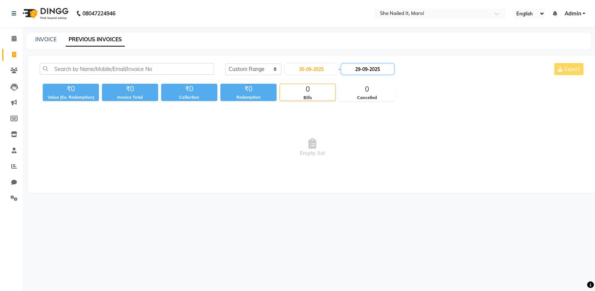
click at [362, 68] on input "29-09-2025" at bounding box center [368, 69] width 52 height 10
click at [363, 153] on div "30" at bounding box center [364, 155] width 12 height 12
type input "30-09-2025"
click at [336, 74] on input "30-09-2025" at bounding box center [311, 69] width 52 height 10
select select "9"
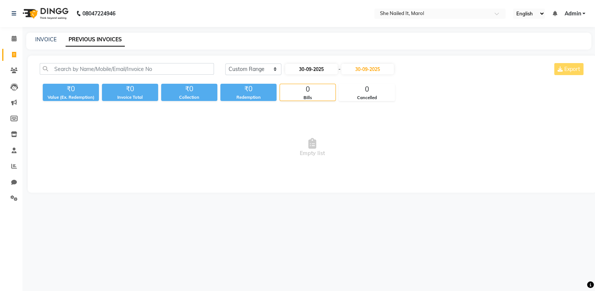
select select "2025"
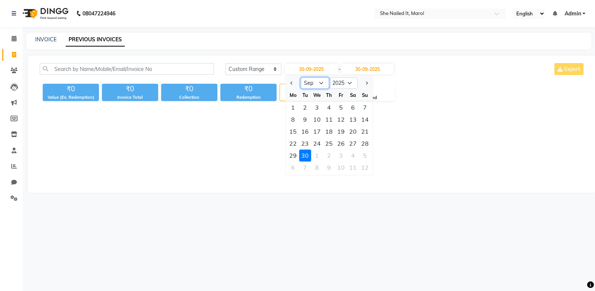
click at [320, 85] on select "Jan Feb Mar Apr May Jun [DATE] Aug Sep Oct Nov Dec" at bounding box center [315, 82] width 28 height 11
select select "8"
click at [301, 77] on select "Jan Feb Mar Apr May Jun [DATE] Aug Sep Oct Nov Dec" at bounding box center [315, 82] width 28 height 11
click at [347, 119] on div "9" at bounding box center [353, 119] width 12 height 12
type input "09-08-2025"
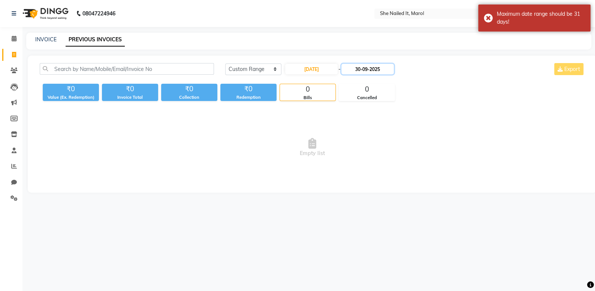
click at [359, 72] on input "30-09-2025" at bounding box center [368, 69] width 52 height 10
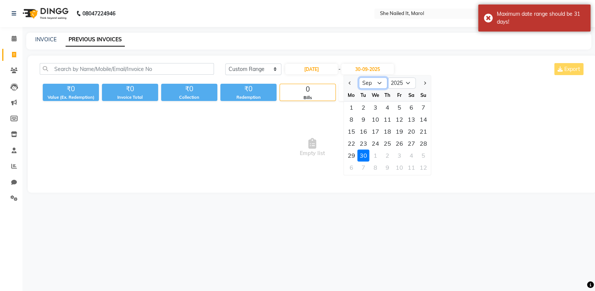
click at [365, 84] on select "Aug Sep Oct Nov Dec" at bounding box center [373, 82] width 28 height 11
select select "8"
click at [359, 77] on select "Aug Sep Oct Nov Dec" at bounding box center [373, 82] width 28 height 11
click at [412, 121] on div "9" at bounding box center [412, 119] width 12 height 12
type input "09-08-2025"
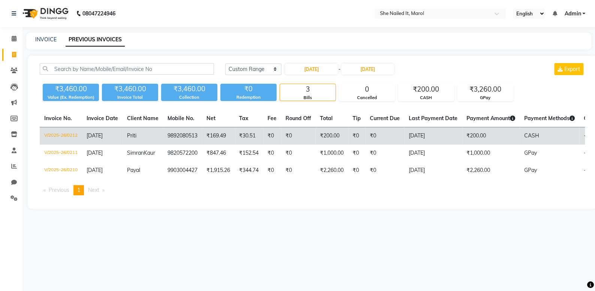
click at [72, 134] on td "V/2025-26/0212" at bounding box center [61, 136] width 42 height 18
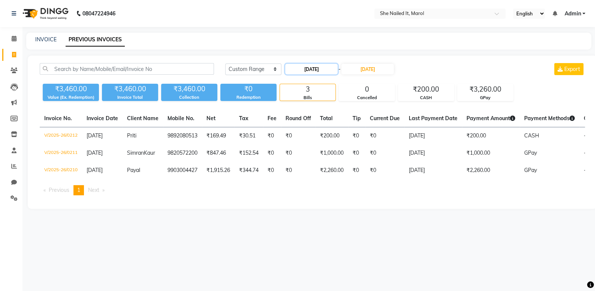
click at [304, 70] on input "09-08-2025" at bounding box center [311, 69] width 52 height 10
select select "8"
select select "2025"
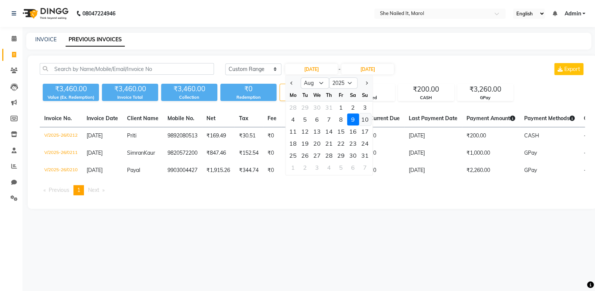
click at [366, 120] on div "10" at bounding box center [365, 119] width 12 height 12
type input "10-08-2025"
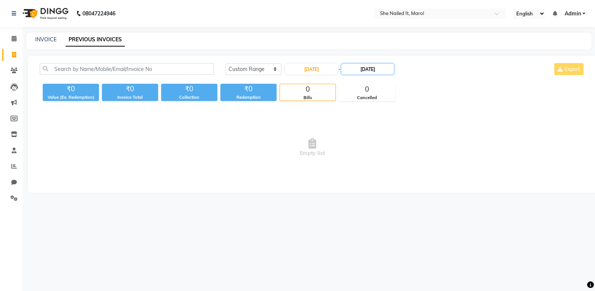
click at [370, 70] on input "09-08-2025" at bounding box center [368, 69] width 52 height 10
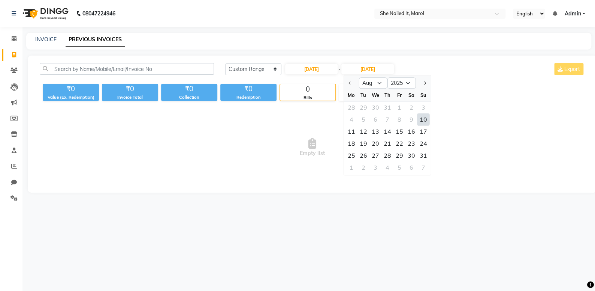
click at [424, 120] on div "10" at bounding box center [424, 119] width 12 height 12
type input "10-08-2025"
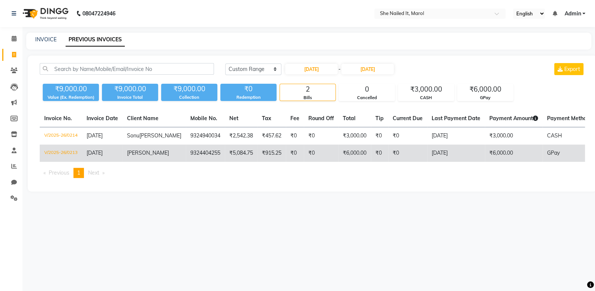
click at [67, 148] on td "V/2025-26/0213" at bounding box center [61, 152] width 42 height 17
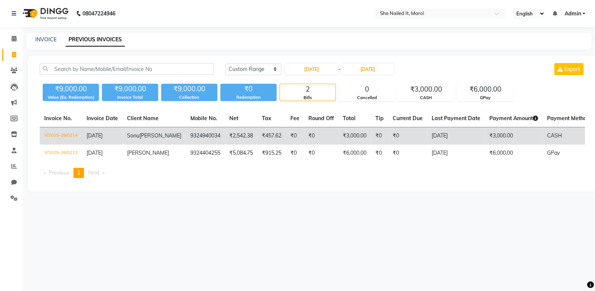
click at [67, 136] on td "V/2025-26/0214" at bounding box center [61, 136] width 42 height 18
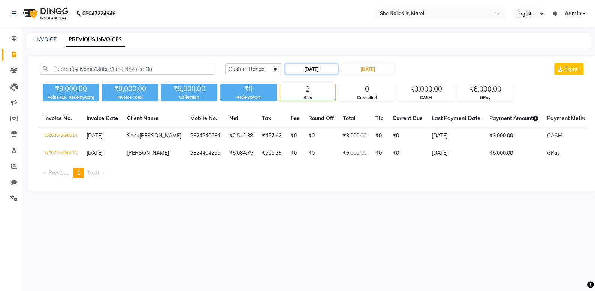
click at [331, 67] on input "10-08-2025" at bounding box center [311, 69] width 52 height 10
select select "8"
select select "2025"
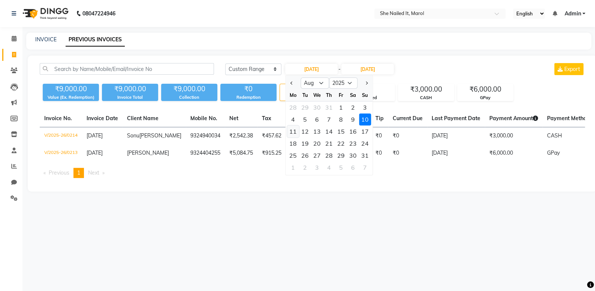
click at [291, 129] on div "11" at bounding box center [293, 131] width 12 height 12
type input "11-08-2025"
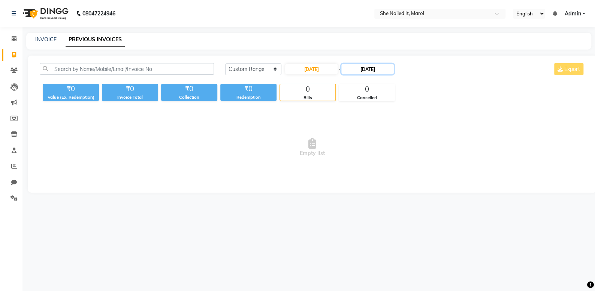
click at [355, 69] on input "10-08-2025" at bounding box center [368, 69] width 52 height 10
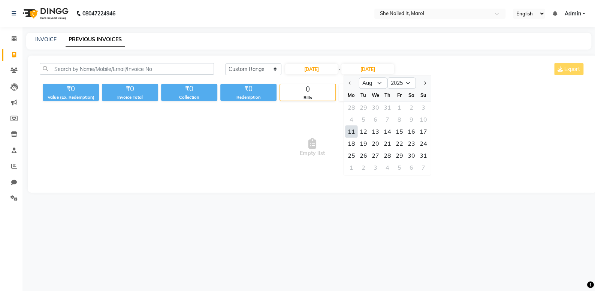
click at [352, 130] on div "11" at bounding box center [352, 131] width 12 height 12
type input "11-08-2025"
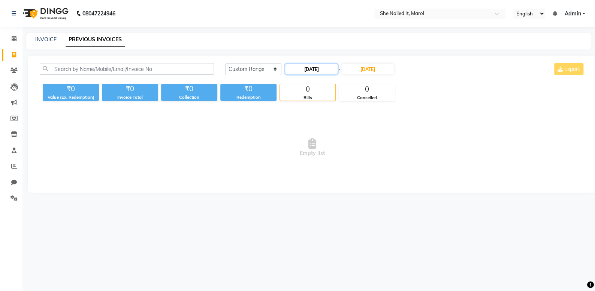
click at [331, 70] on input "11-08-2025" at bounding box center [311, 69] width 52 height 10
select select "8"
select select "2025"
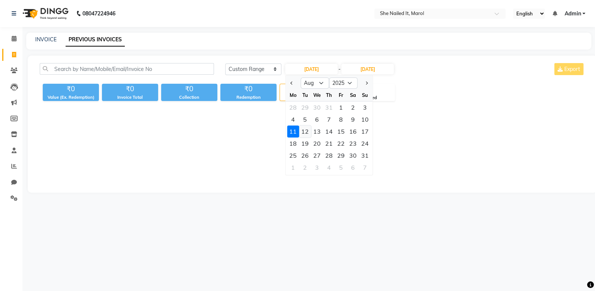
click at [302, 131] on div "12" at bounding box center [305, 131] width 12 height 12
type input "12-08-2025"
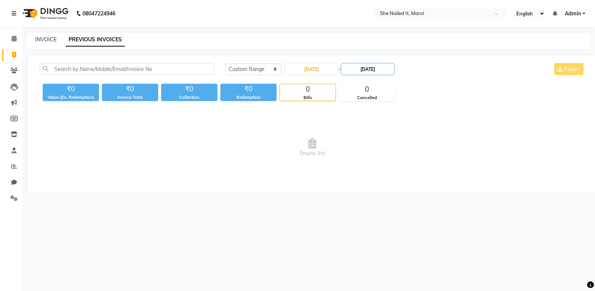
click at [366, 64] on input "11-08-2025" at bounding box center [368, 69] width 52 height 10
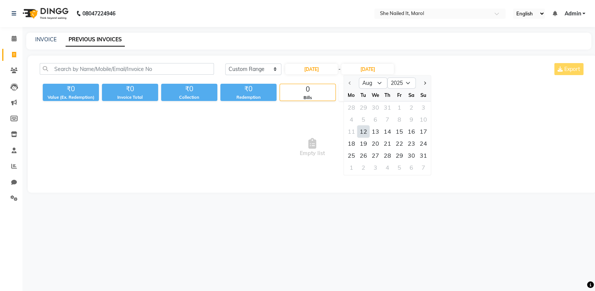
click at [366, 130] on div "12" at bounding box center [364, 131] width 12 height 12
type input "12-08-2025"
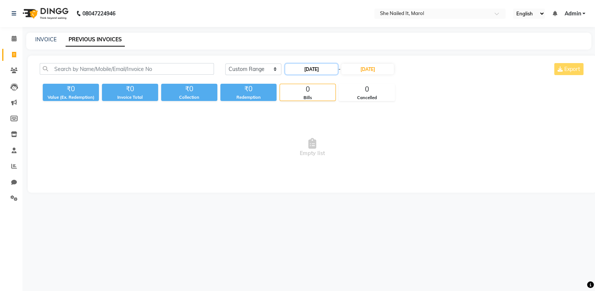
click at [326, 70] on input "12-08-2025" at bounding box center [311, 69] width 52 height 10
select select "8"
select select "2025"
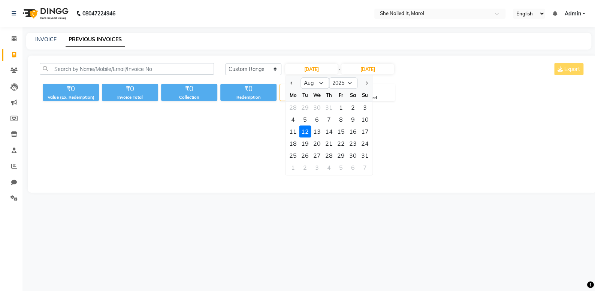
click at [396, 121] on span "Empty list" at bounding box center [313, 147] width 546 height 75
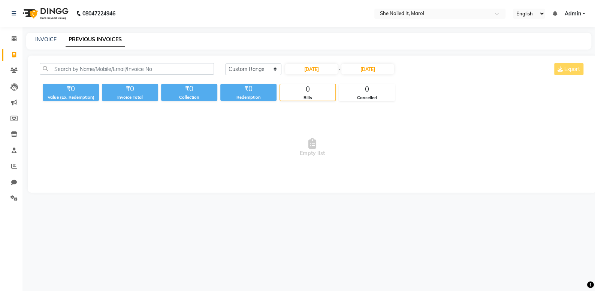
click at [339, 73] on div "12-08-2025 - 12-08-2025" at bounding box center [340, 69] width 110 height 12
click at [330, 63] on div "12-08-2025 - 12-08-2025" at bounding box center [340, 69] width 110 height 12
click at [330, 67] on input "12-08-2025" at bounding box center [311, 69] width 52 height 10
select select "8"
select select "2025"
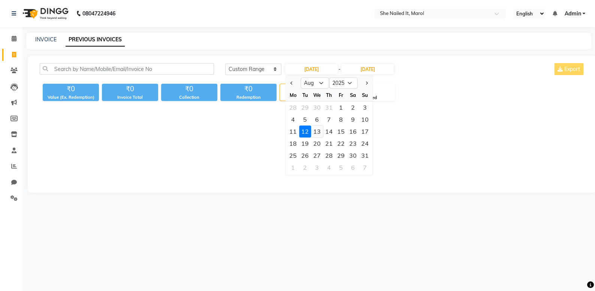
click at [316, 133] on div "13" at bounding box center [317, 131] width 12 height 12
type input "13-08-2025"
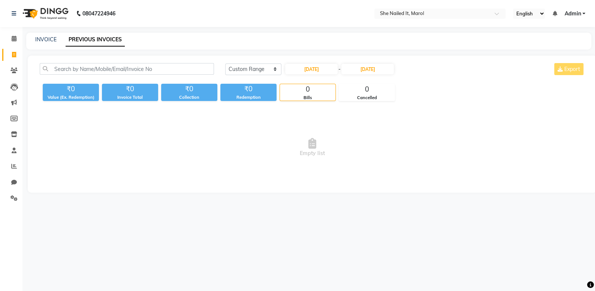
click at [354, 63] on div "13-08-2025 - 12-08-2025" at bounding box center [340, 69] width 110 height 12
click at [357, 63] on div "13-08-2025 - 12-08-2025" at bounding box center [340, 69] width 110 height 12
click at [348, 69] on input "12-08-2025" at bounding box center [368, 69] width 52 height 10
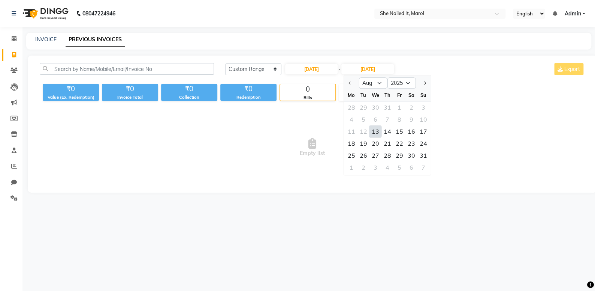
click at [379, 133] on div "13" at bounding box center [376, 131] width 12 height 12
type input "13-08-2025"
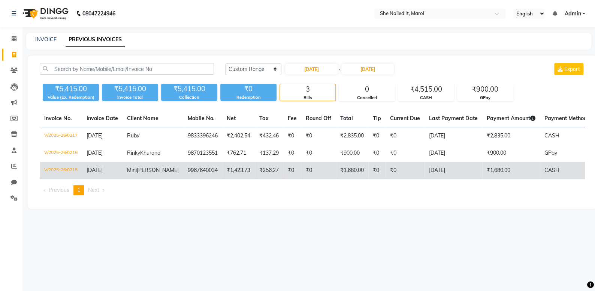
click at [69, 175] on td "V/2025-26/0215" at bounding box center [61, 170] width 42 height 17
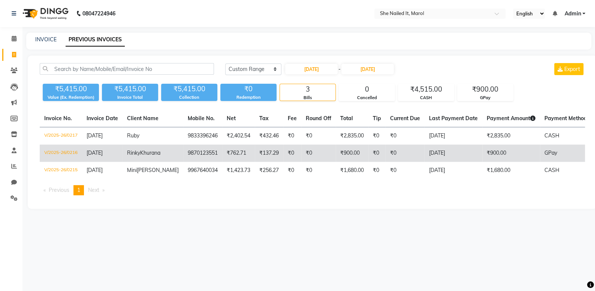
click at [61, 150] on td "V/2025-26/0216" at bounding box center [61, 152] width 42 height 17
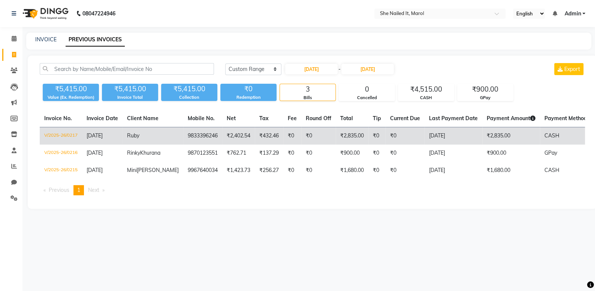
click at [77, 134] on td "V/2025-26/0217" at bounding box center [61, 136] width 42 height 18
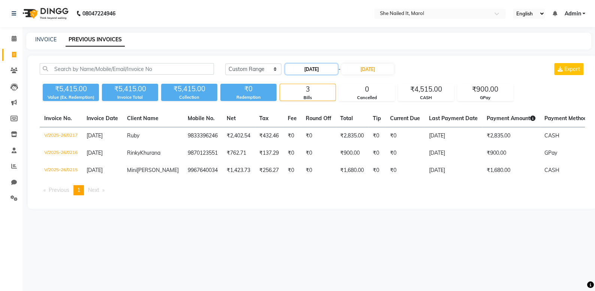
click at [324, 67] on input "13-08-2025" at bounding box center [311, 69] width 52 height 10
select select "8"
select select "2025"
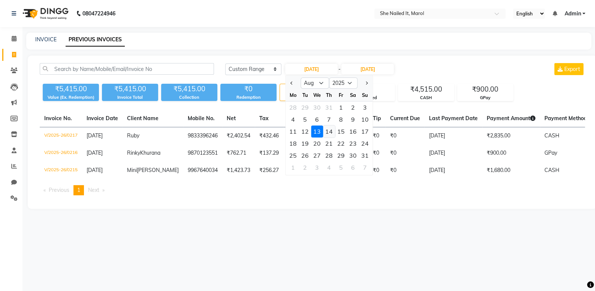
click at [333, 129] on div "14" at bounding box center [329, 131] width 12 height 12
type input "14-08-2025"
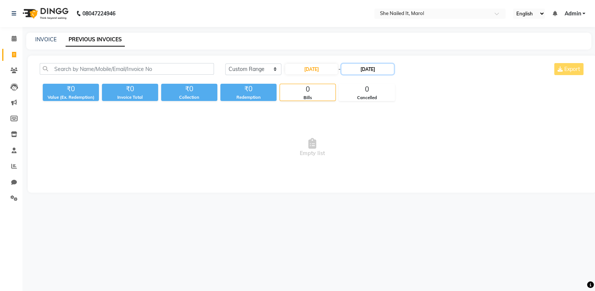
click at [371, 69] on input "13-08-2025" at bounding box center [368, 69] width 52 height 10
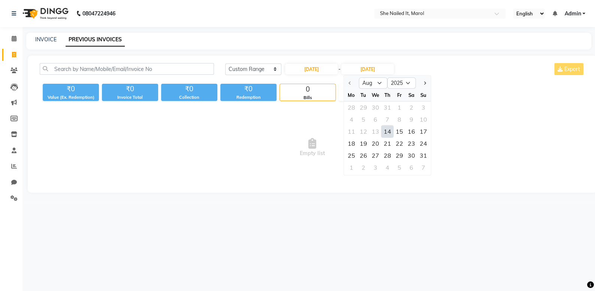
click at [387, 130] on div "14" at bounding box center [388, 131] width 12 height 12
type input "14-08-2025"
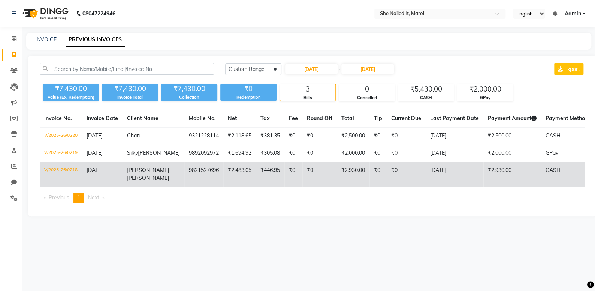
click at [73, 170] on td "V/2025-26/0218" at bounding box center [61, 174] width 42 height 25
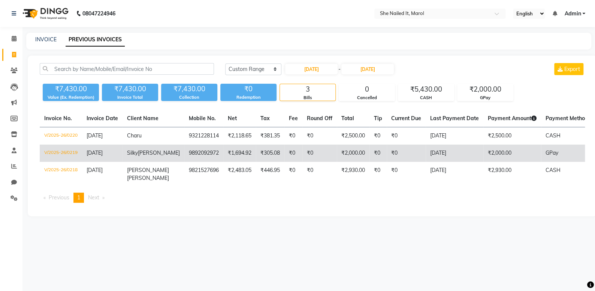
click at [75, 150] on td "V/2025-26/0219" at bounding box center [61, 152] width 42 height 17
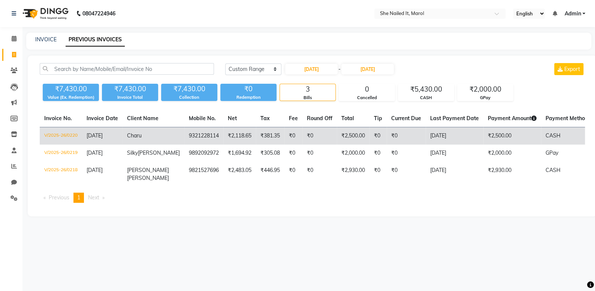
click at [60, 134] on td "V/2025-26/0220" at bounding box center [61, 136] width 42 height 18
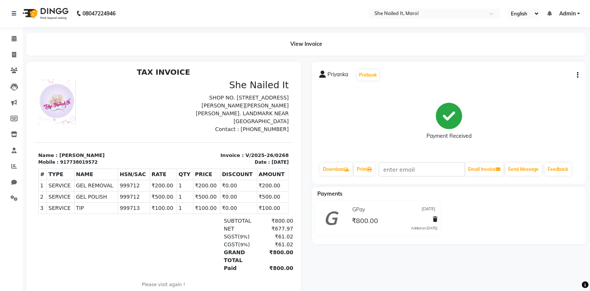
scroll to position [6, 0]
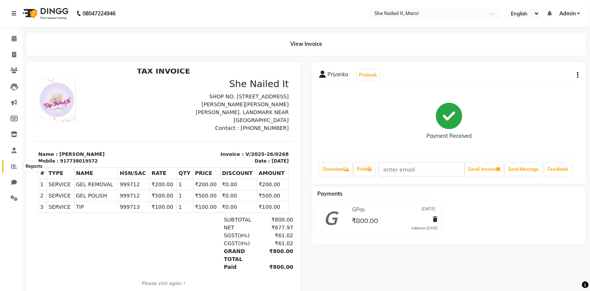
click at [16, 167] on icon at bounding box center [14, 166] width 6 height 6
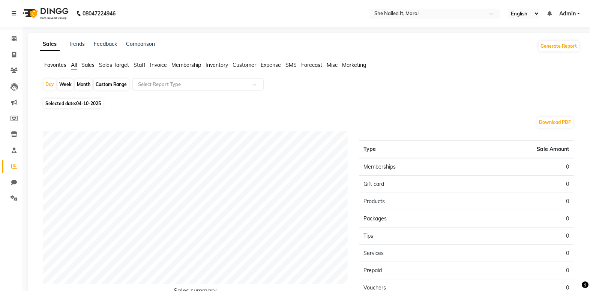
click at [95, 102] on span "04-10-2025" at bounding box center [88, 103] width 25 height 6
select select "10"
select select "2025"
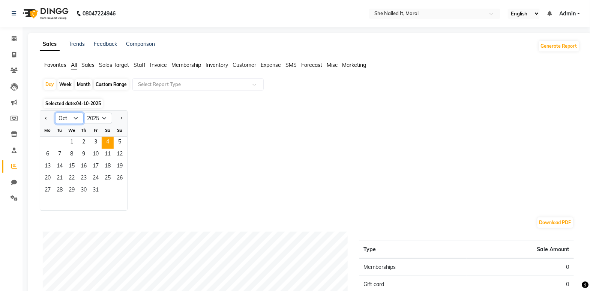
click at [77, 115] on select "Jan Feb Mar Apr May Jun Jul Aug Sep Oct Nov Dec" at bounding box center [69, 117] width 28 height 11
select select "9"
click at [55, 112] on select "Jan Feb Mar Apr May Jun Jul Aug Sep Oct Nov Dec" at bounding box center [69, 117] width 28 height 11
click at [46, 155] on span "8" at bounding box center [48, 154] width 12 height 12
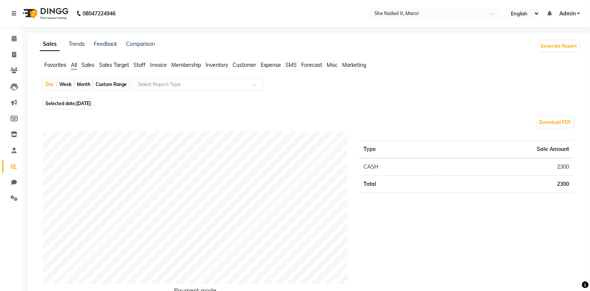
drag, startPoint x: 65, startPoint y: 86, endPoint x: 69, endPoint y: 79, distance: 8.7
click at [65, 86] on div "Week" at bounding box center [65, 84] width 16 height 10
select select "9"
select select "2025"
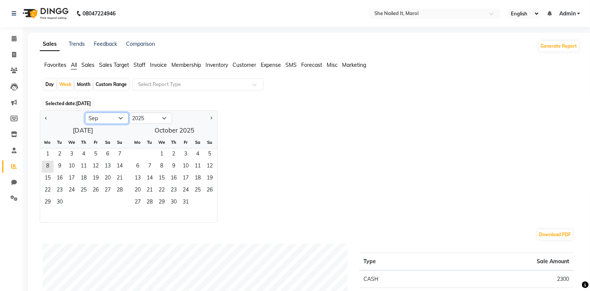
click at [99, 121] on select "Jan Feb Mar Apr May Jun Jul Aug Sep Oct Nov Dec" at bounding box center [106, 117] width 43 height 11
click at [85, 112] on select "Jan Feb Mar Apr May Jun Jul Aug Sep Oct Nov Dec" at bounding box center [106, 117] width 43 height 11
click at [45, 168] on span "8" at bounding box center [48, 166] width 12 height 12
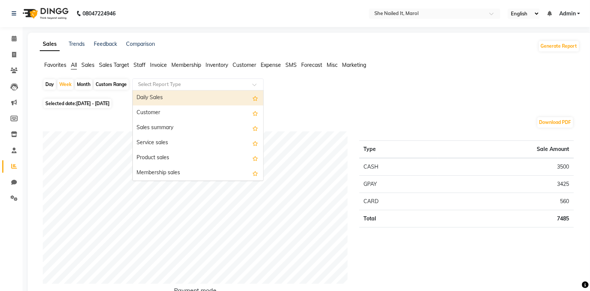
click at [188, 84] on input "text" at bounding box center [190, 84] width 108 height 7
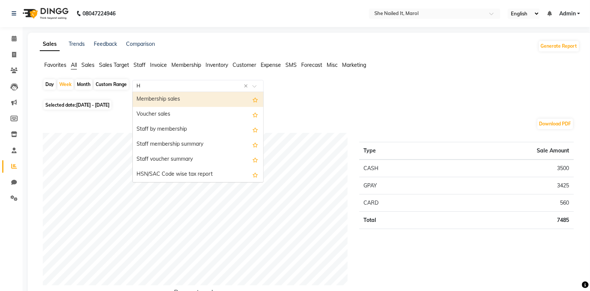
type input "HS"
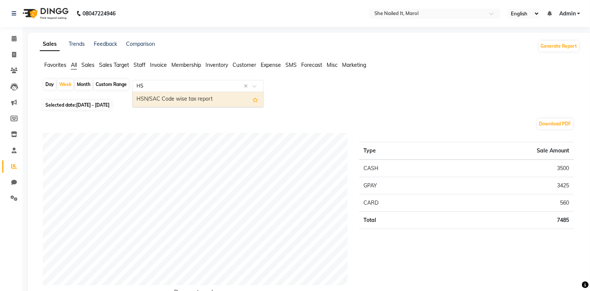
click at [186, 100] on div "HSN/SAC Code wise tax report" at bounding box center [198, 99] width 130 height 15
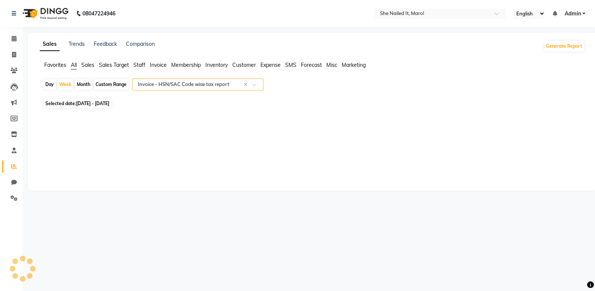
select select "full_report"
select select "csv"
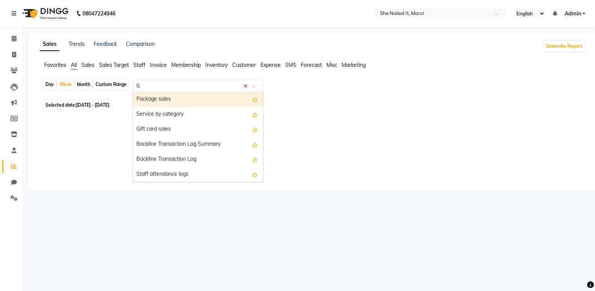
type input "GS"
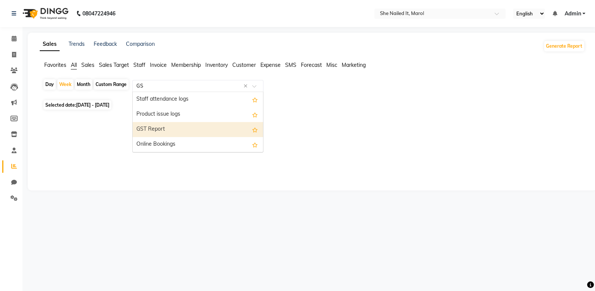
click at [183, 123] on div "GST Report" at bounding box center [198, 129] width 130 height 15
select select "full_report"
select select "csv"
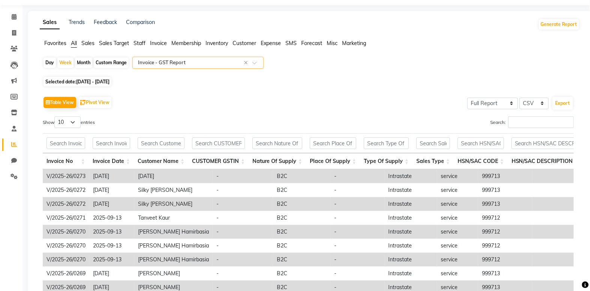
scroll to position [34, 0]
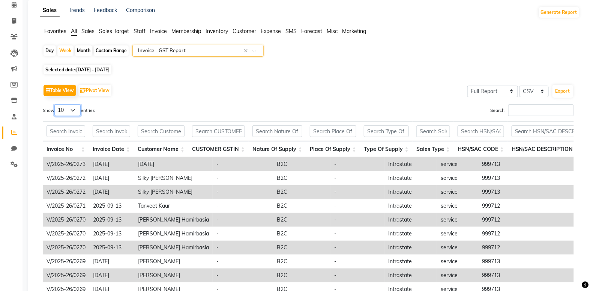
drag, startPoint x: 68, startPoint y: 111, endPoint x: 72, endPoint y: 114, distance: 4.8
click at [68, 111] on select "10 25 50 100" at bounding box center [67, 110] width 26 height 12
select select "100"
click at [55, 104] on select "10 25 50 100" at bounding box center [67, 110] width 26 height 12
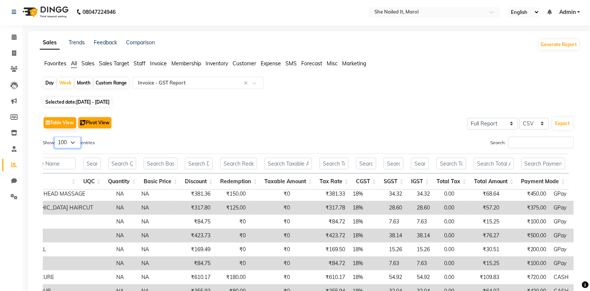
scroll to position [0, 0]
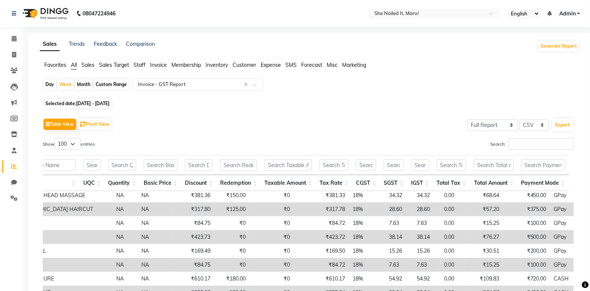
click at [92, 103] on span "08-09-2025 - 14-09-2025" at bounding box center [92, 103] width 33 height 6
select select "9"
select select "2025"
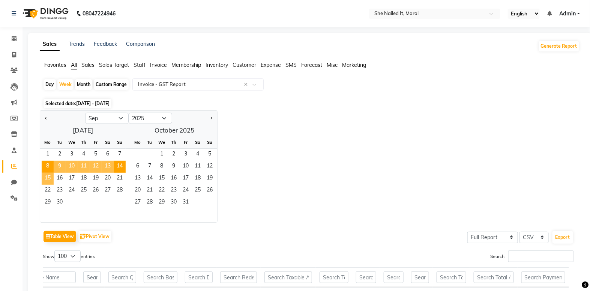
click at [50, 179] on span "15" at bounding box center [48, 178] width 12 height 12
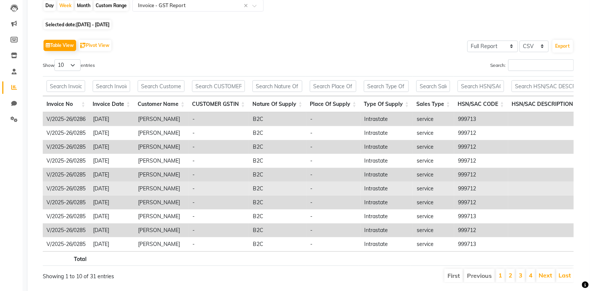
scroll to position [105, 0]
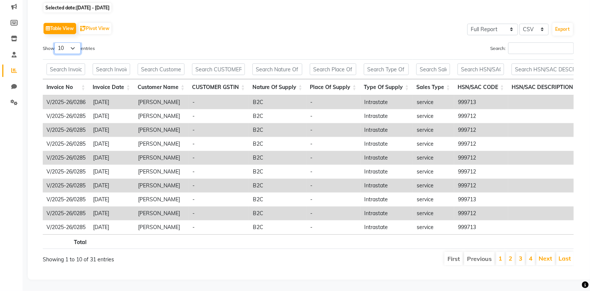
click at [75, 42] on select "10 25 50 100" at bounding box center [67, 48] width 26 height 12
select select "100"
click at [55, 42] on select "10 25 50 100" at bounding box center [67, 48] width 26 height 12
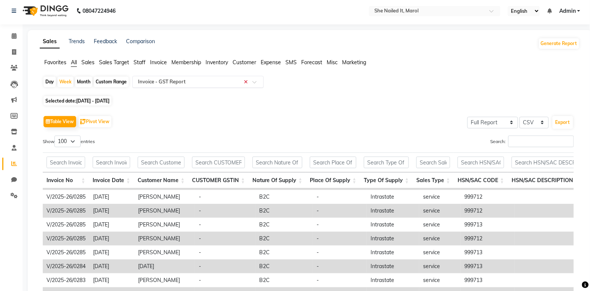
scroll to position [0, 0]
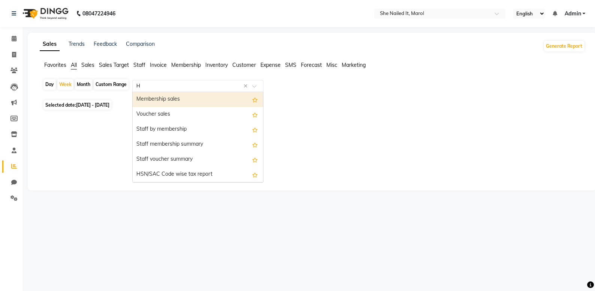
type input "HS"
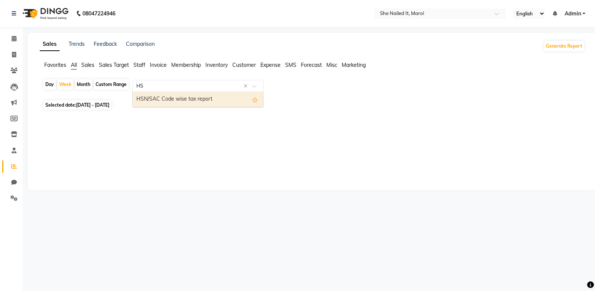
click at [211, 102] on div "HSN/SAC Code wise tax report" at bounding box center [198, 99] width 130 height 15
select select "full_report"
select select "csv"
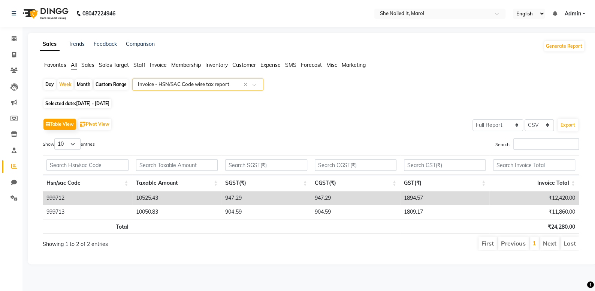
click at [102, 100] on span "15-09-2025 - 21-09-2025" at bounding box center [92, 103] width 33 height 6
select select "9"
select select "2025"
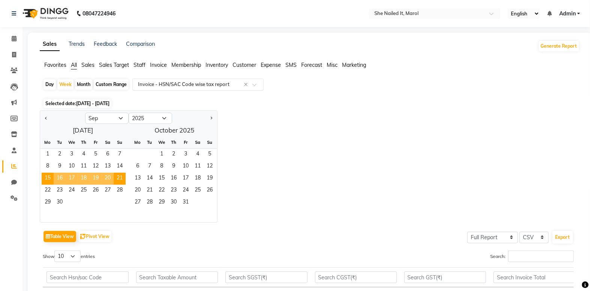
click at [102, 82] on div "Custom Range" at bounding box center [111, 84] width 35 height 10
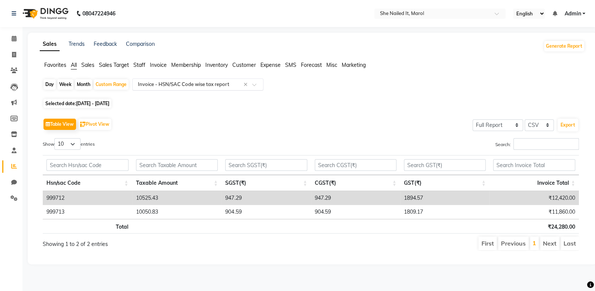
click at [105, 102] on span "15-09-2025 - 21-09-2025" at bounding box center [92, 103] width 33 height 6
select select "9"
select select "2025"
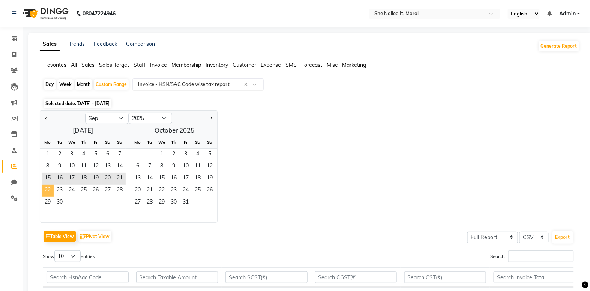
click at [50, 189] on span "22" at bounding box center [48, 190] width 12 height 12
click at [60, 202] on span "30" at bounding box center [60, 202] width 12 height 12
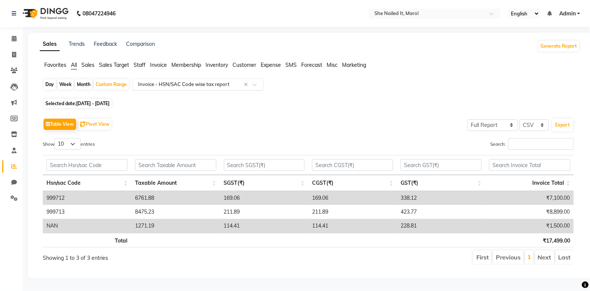
click at [164, 86] on input "text" at bounding box center [190, 84] width 108 height 7
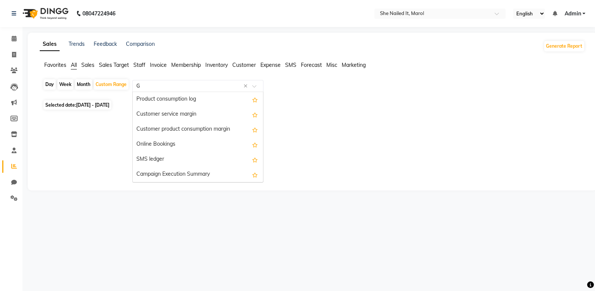
scroll to position [60, 0]
type input "GS"
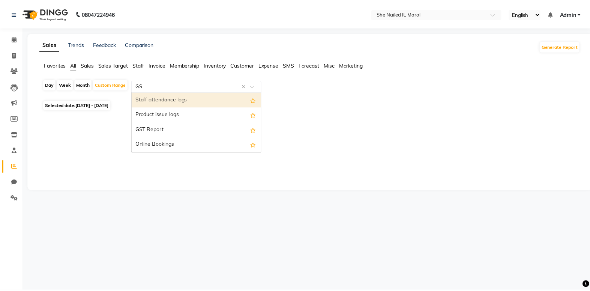
scroll to position [0, 0]
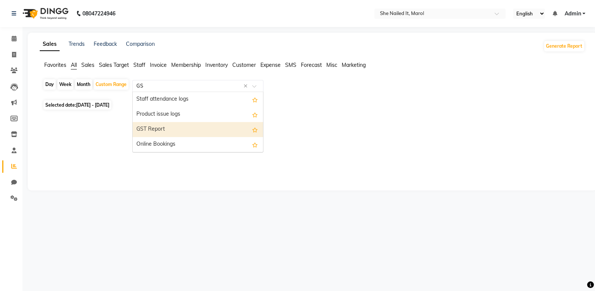
click at [190, 129] on div "GST Report" at bounding box center [198, 129] width 130 height 15
select select "full_report"
select select "csv"
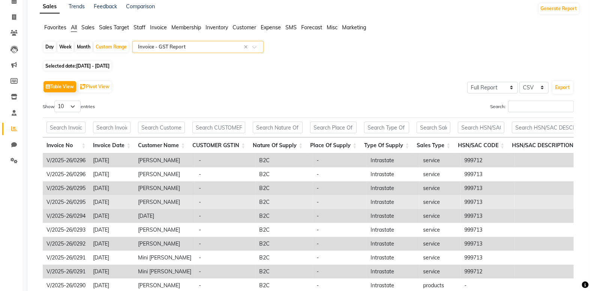
scroll to position [105, 0]
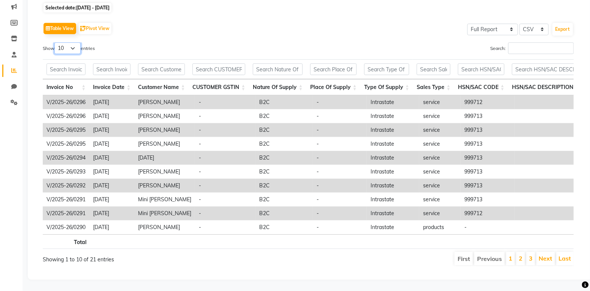
click at [69, 43] on select "10 25 50 100" at bounding box center [67, 48] width 26 height 12
select select "100"
click at [55, 42] on select "10 25 50 100" at bounding box center [67, 48] width 26 height 12
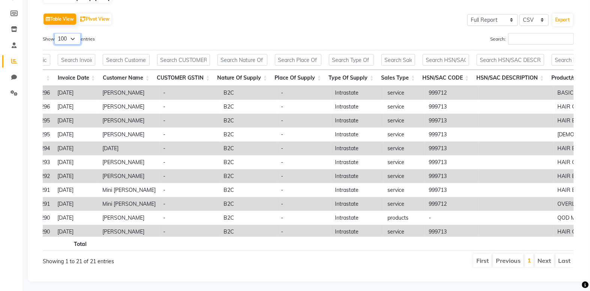
scroll to position [0, 36]
drag, startPoint x: 91, startPoint y: 235, endPoint x: 107, endPoint y: 235, distance: 16.1
click at [107, 235] on div "Invoice No Invoice Date Customer Name CUSTOMER GSTIN Nature Of Supply Place Of …" at bounding box center [308, 161] width 531 height 150
drag, startPoint x: 134, startPoint y: 236, endPoint x: 227, endPoint y: 240, distance: 93.4
click at [227, 240] on tr "Total ₹16,508.30 ₹3,800.00 ₹0 ₹16,508.97 ₹990.70 ₹17,499.00" at bounding box center [584, 243] width 1154 height 15
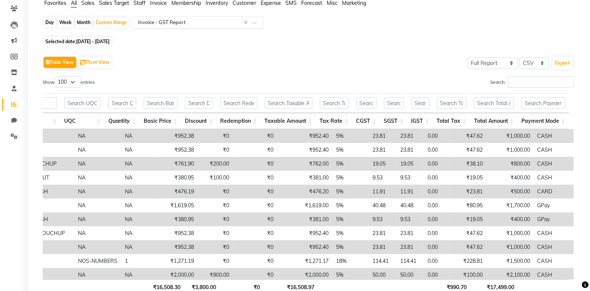
scroll to position [0, 0]
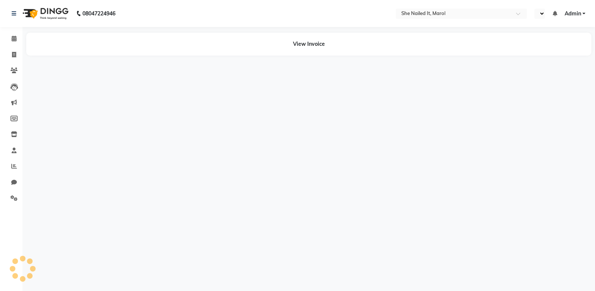
select select "en"
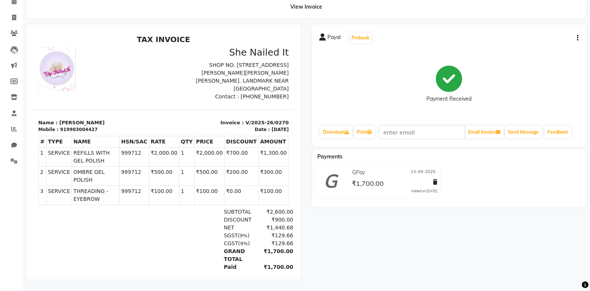
scroll to position [42, 0]
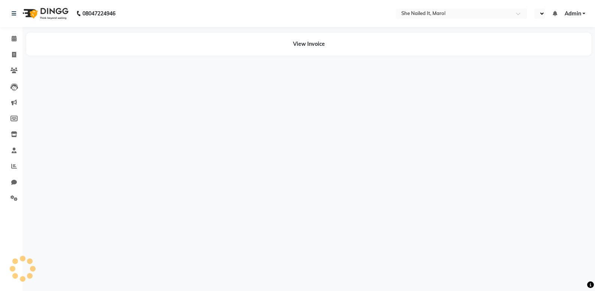
select select "en"
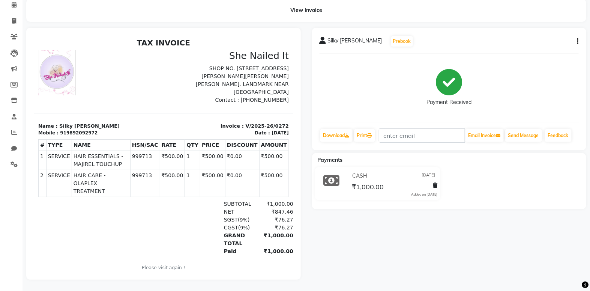
scroll to position [39, 0]
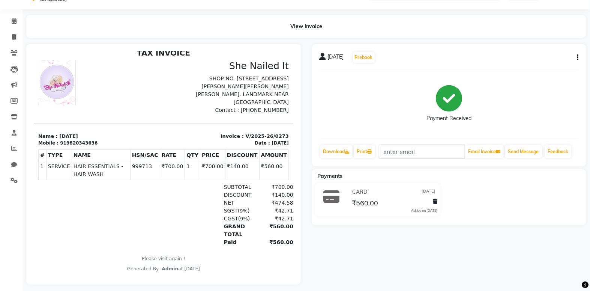
scroll to position [27, 0]
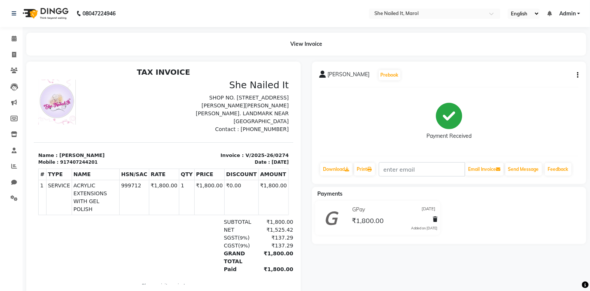
scroll to position [6, 0]
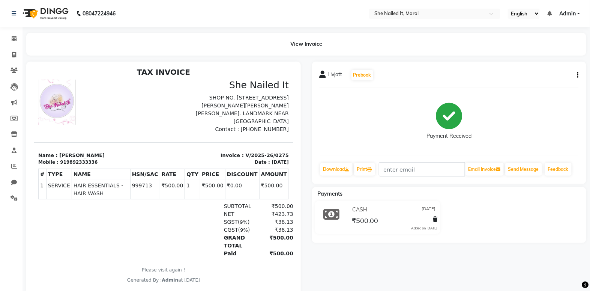
scroll to position [6, 0]
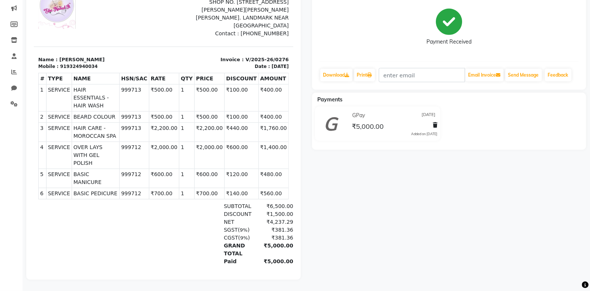
scroll to position [99, 0]
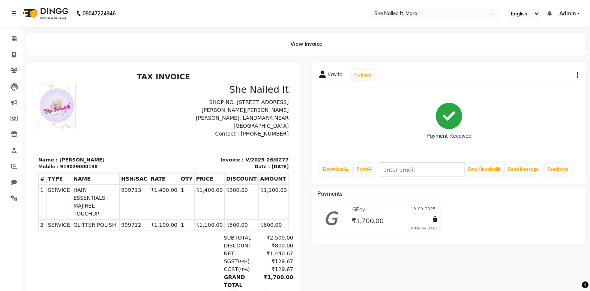
scroll to position [6, 0]
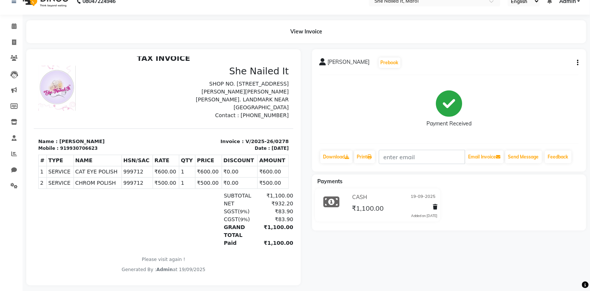
scroll to position [23, 0]
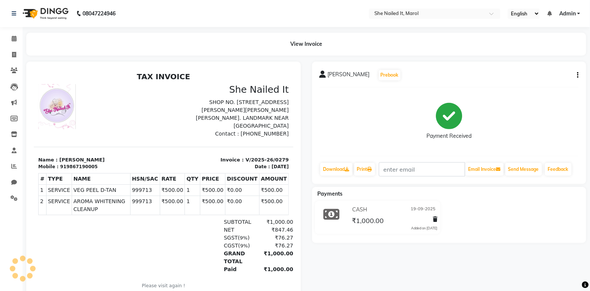
scroll to position [6, 0]
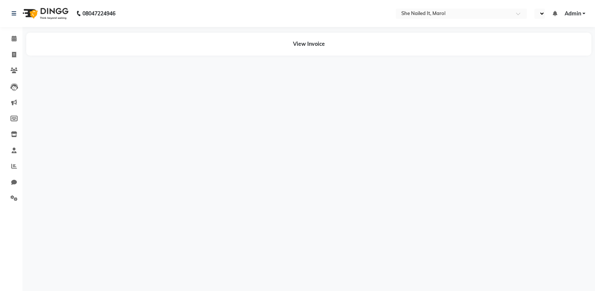
select select "en"
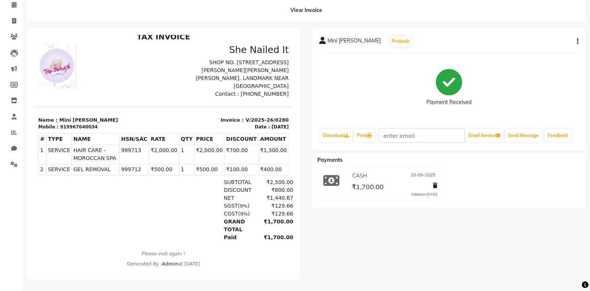
scroll to position [39, 0]
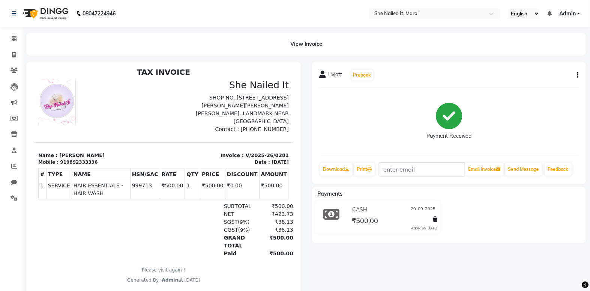
scroll to position [6, 0]
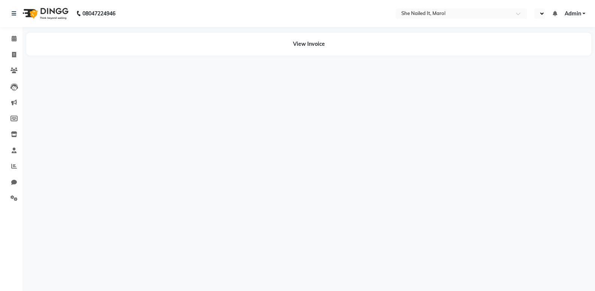
select select "en"
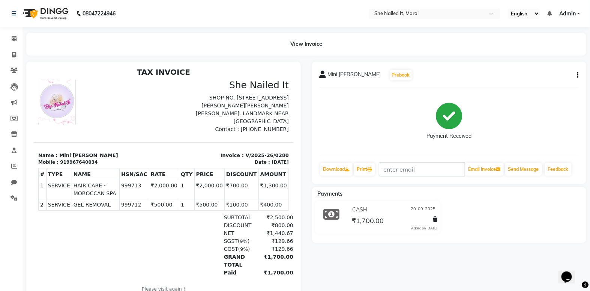
scroll to position [6, 0]
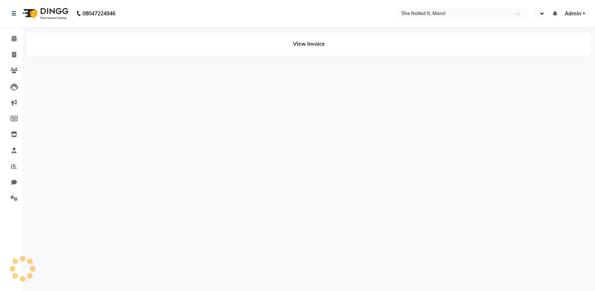
select select "en"
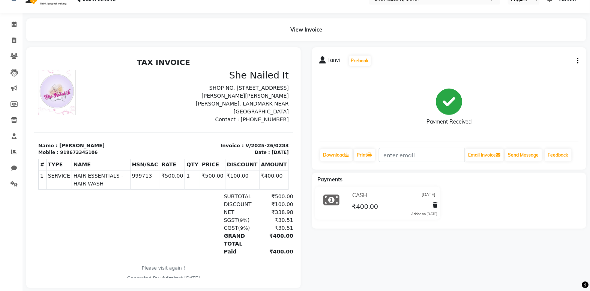
scroll to position [27, 0]
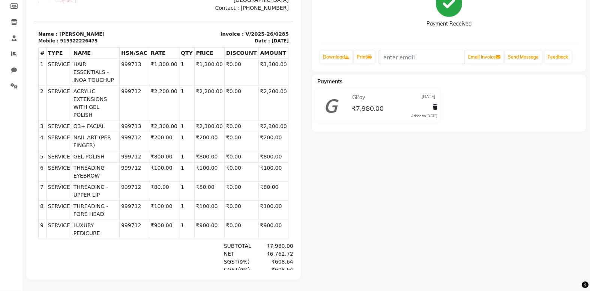
scroll to position [117, 0]
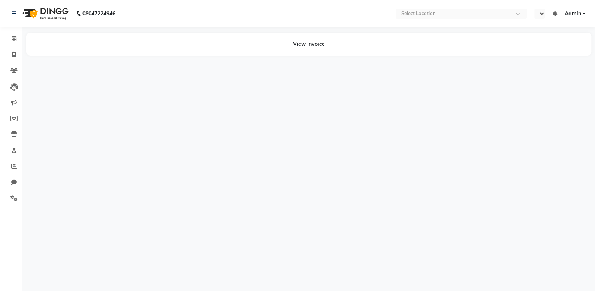
select select "en"
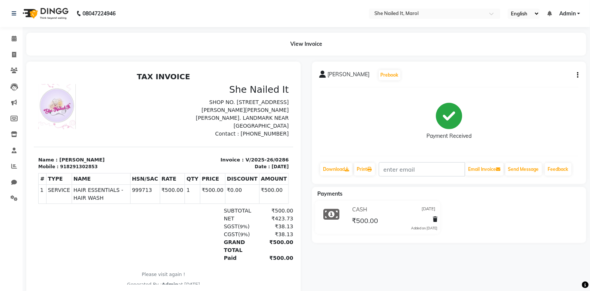
scroll to position [6, 0]
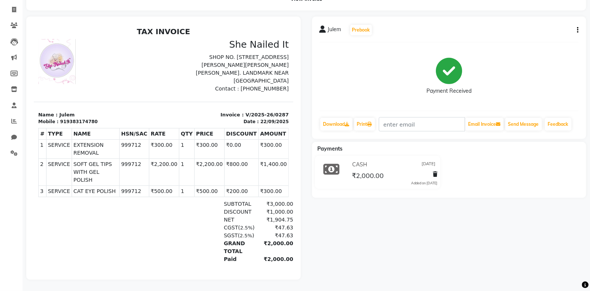
scroll to position [50, 0]
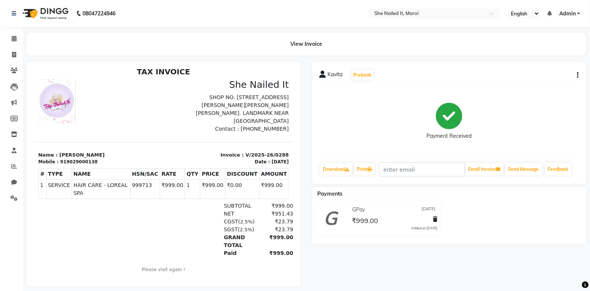
scroll to position [6, 0]
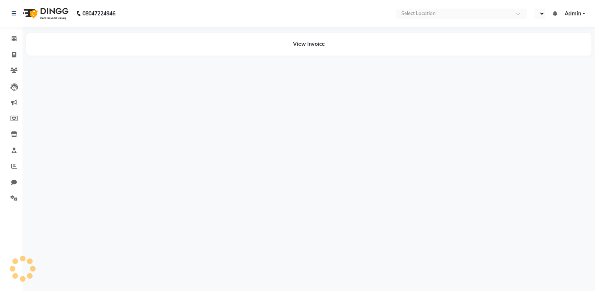
select select "en"
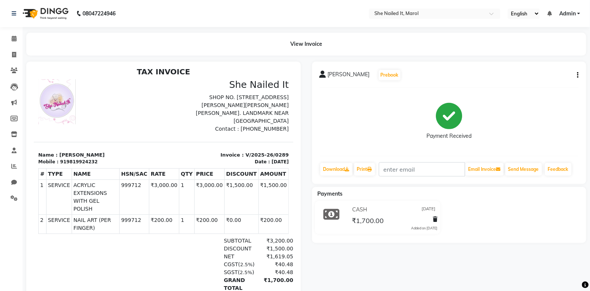
scroll to position [6, 0]
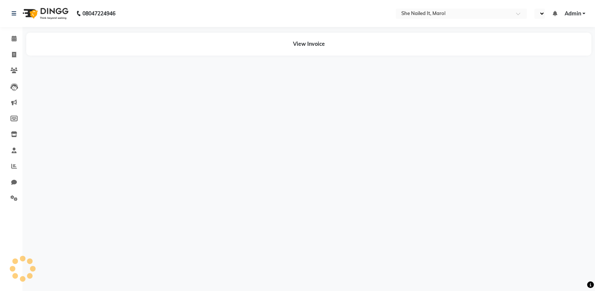
select select "en"
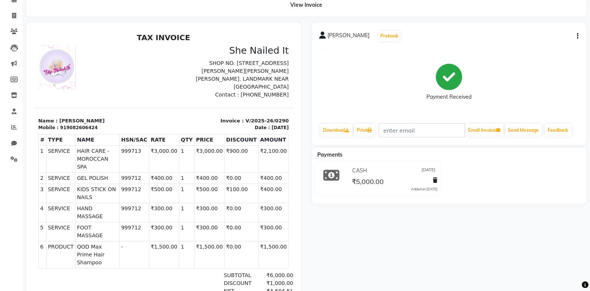
scroll to position [107, 0]
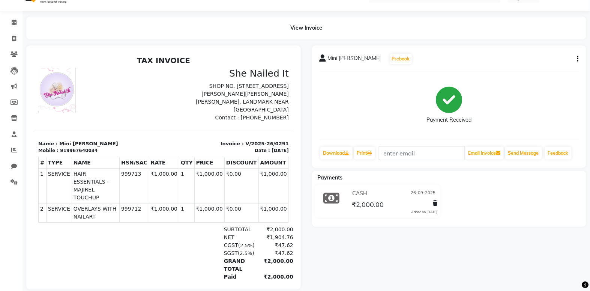
scroll to position [30, 0]
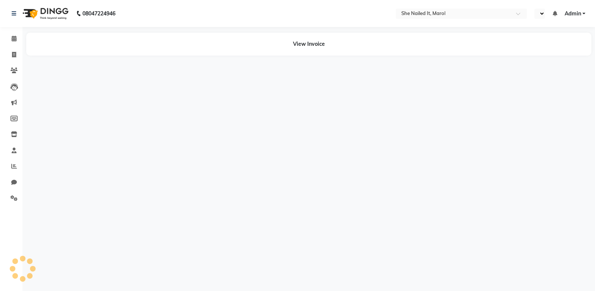
select select "en"
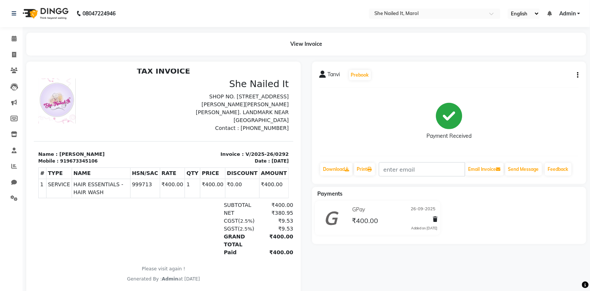
scroll to position [19, 0]
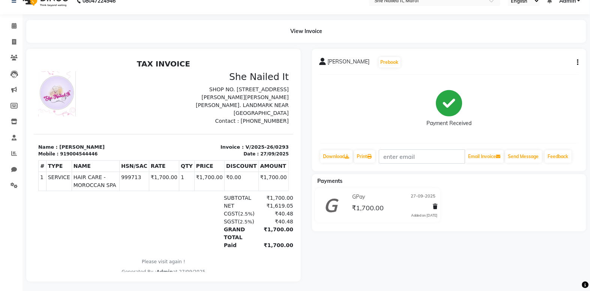
scroll to position [19, 0]
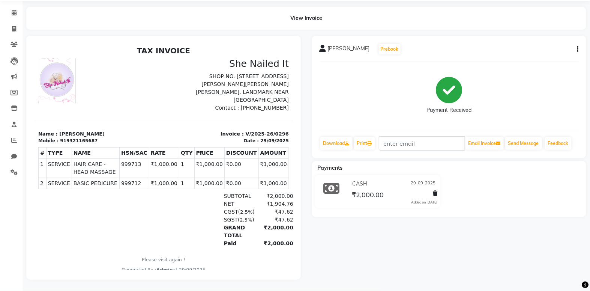
scroll to position [30, 0]
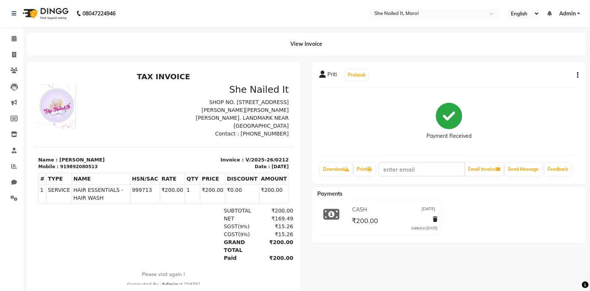
scroll to position [6, 0]
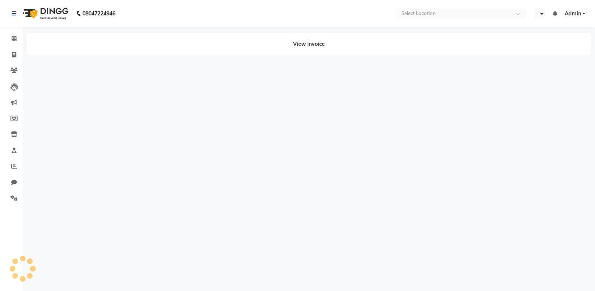
select select "en"
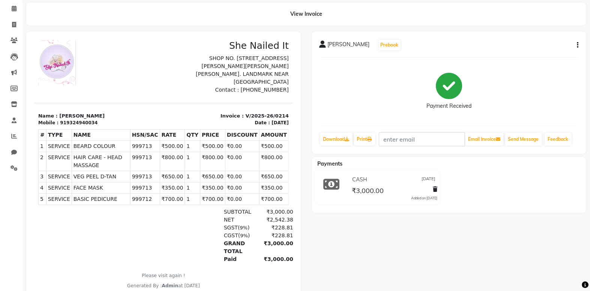
scroll to position [56, 0]
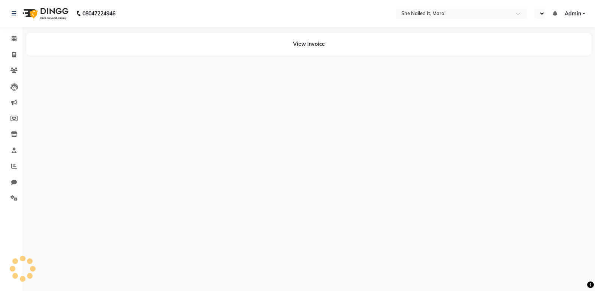
select select "en"
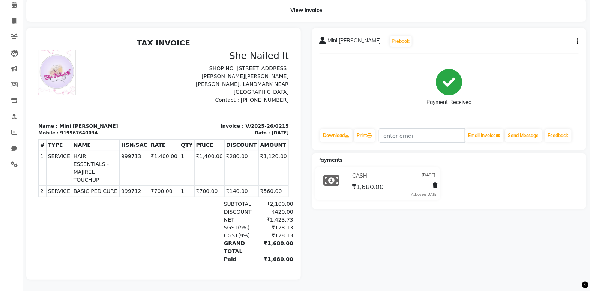
scroll to position [39, 0]
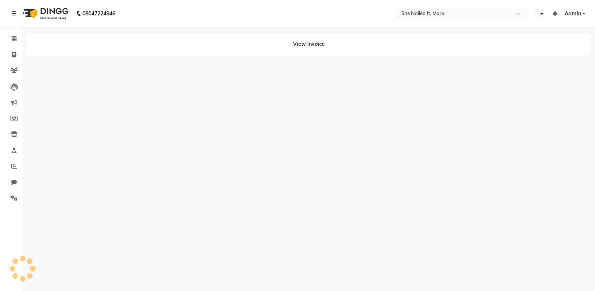
select select "en"
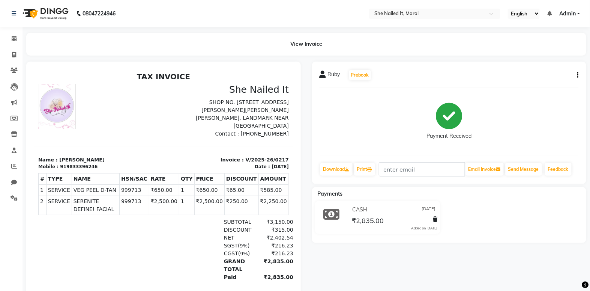
scroll to position [30, 0]
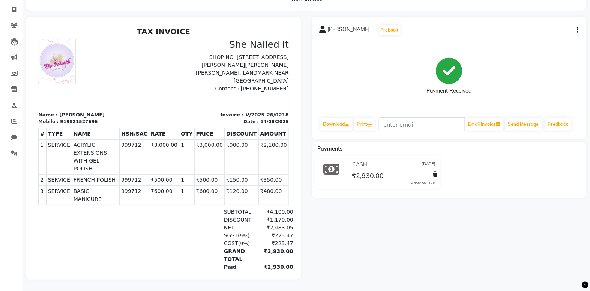
scroll to position [50, 0]
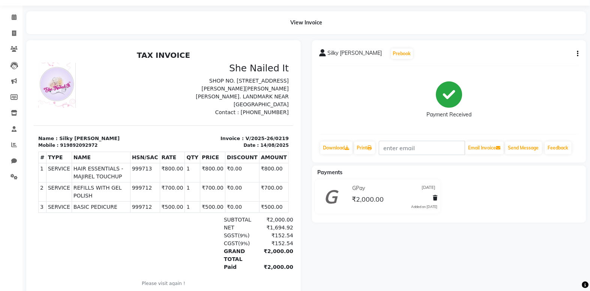
scroll to position [42, 0]
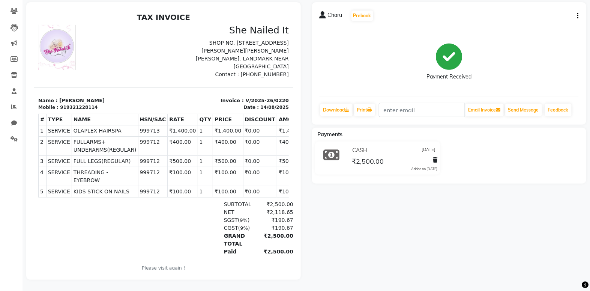
scroll to position [6, 0]
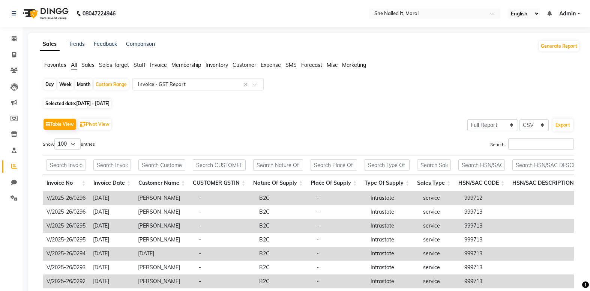
select select "full_report"
select select "csv"
select select "100"
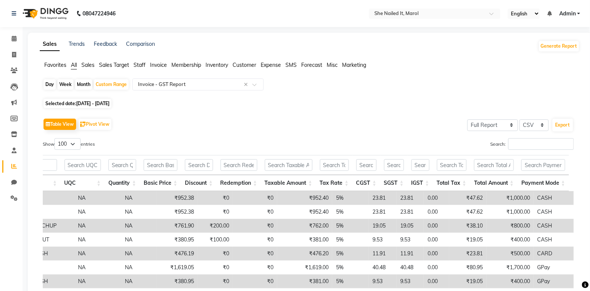
click at [109, 102] on span "[DATE] - [DATE]" at bounding box center [92, 103] width 33 height 6
select select "9"
select select "2025"
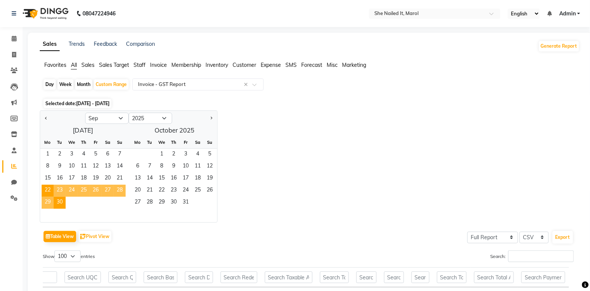
click at [71, 85] on div "Week" at bounding box center [65, 84] width 16 height 10
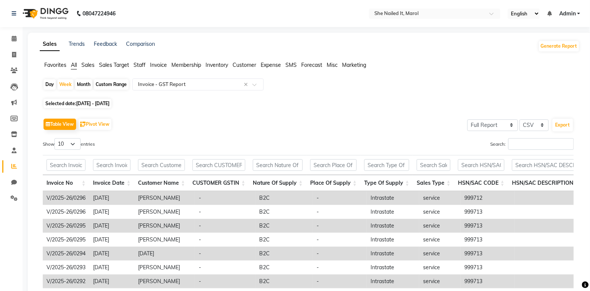
click at [103, 103] on span "[DATE] - [DATE]" at bounding box center [92, 103] width 33 height 6
select select "9"
select select "2025"
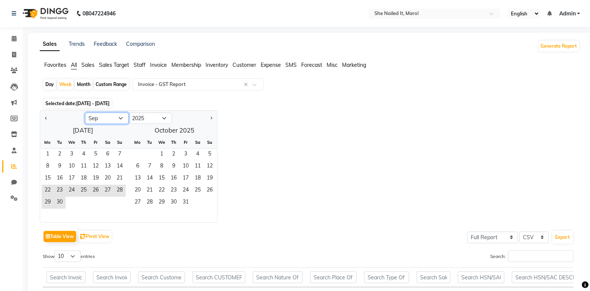
click at [99, 121] on select "Jan Feb Mar Apr May Jun [DATE] Aug Sep Oct Nov Dec" at bounding box center [106, 117] width 43 height 11
select select "8"
click at [85, 112] on select "Jan Feb Mar Apr May Jun [DATE] Aug Sep Oct Nov Dec" at bounding box center [106, 117] width 43 height 11
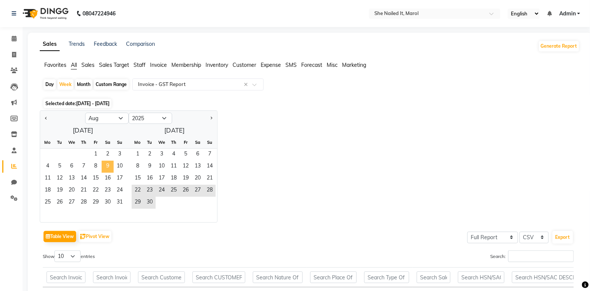
click at [106, 166] on span "9" at bounding box center [108, 166] width 12 height 12
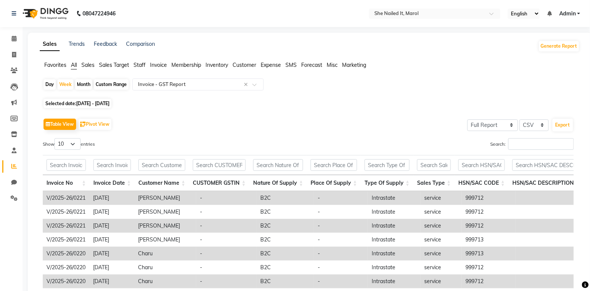
click at [103, 102] on span "[DATE] - [DATE]" at bounding box center [92, 103] width 33 height 6
select select "8"
select select "2025"
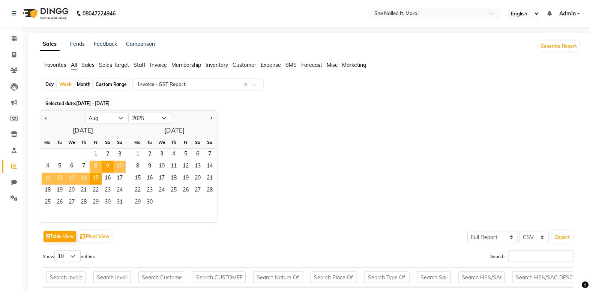
click at [96, 165] on span "8" at bounding box center [96, 166] width 12 height 12
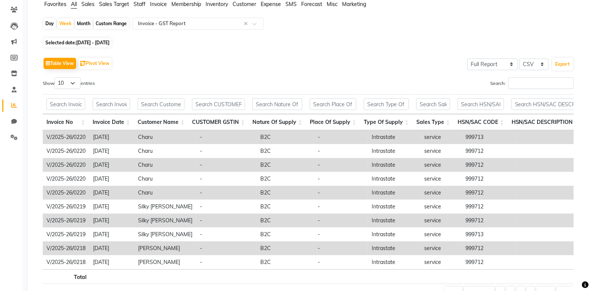
scroll to position [102, 0]
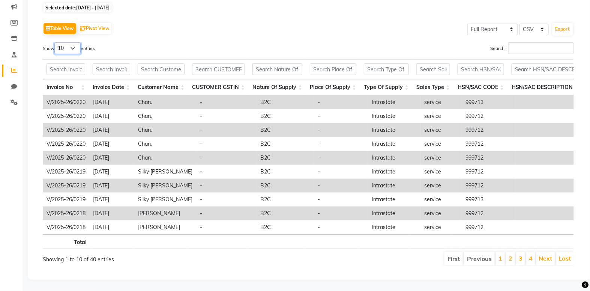
click at [64, 43] on select "10 25 50 100" at bounding box center [67, 48] width 26 height 12
select select "100"
click at [55, 42] on select "10 25 50 100" at bounding box center [67, 48] width 26 height 12
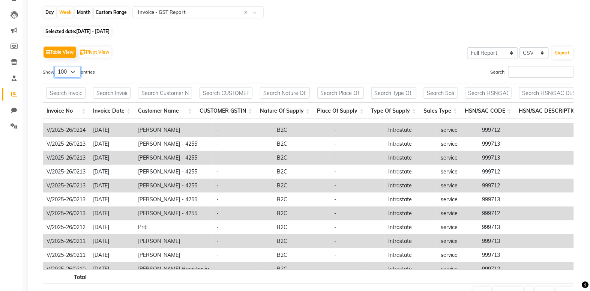
scroll to position [0, 0]
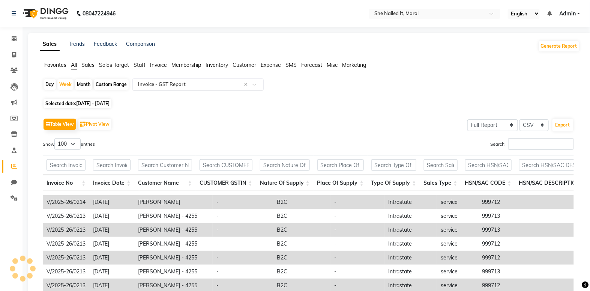
click at [148, 82] on input "text" at bounding box center [190, 84] width 108 height 7
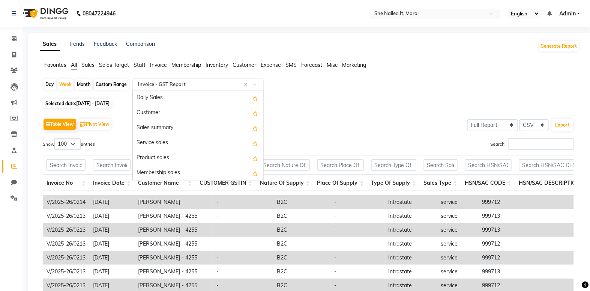
scroll to position [1079, 0]
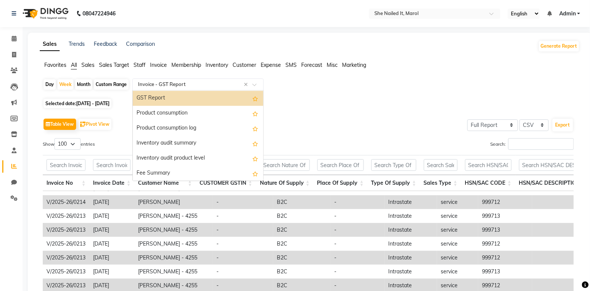
click at [193, 92] on div "GST Report" at bounding box center [198, 98] width 130 height 15
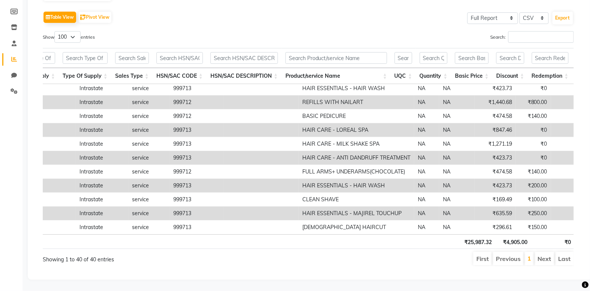
scroll to position [0, 0]
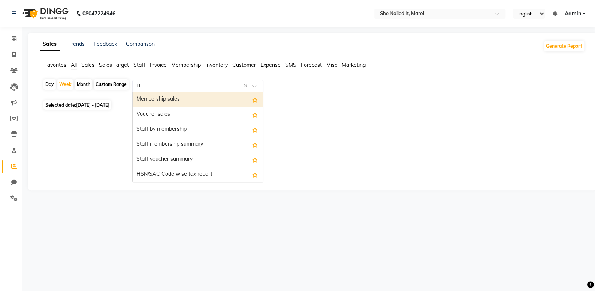
type input "HS"
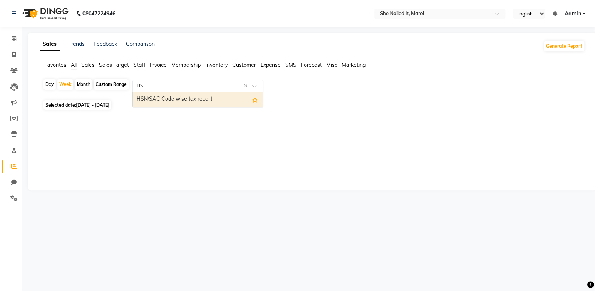
click at [178, 98] on div "HSN/SAC Code wise tax report" at bounding box center [198, 99] width 130 height 15
select select "full_report"
select select "csv"
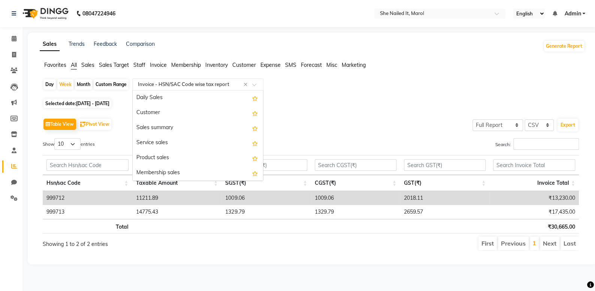
scroll to position [704, 0]
